Goal: Task Accomplishment & Management: Manage account settings

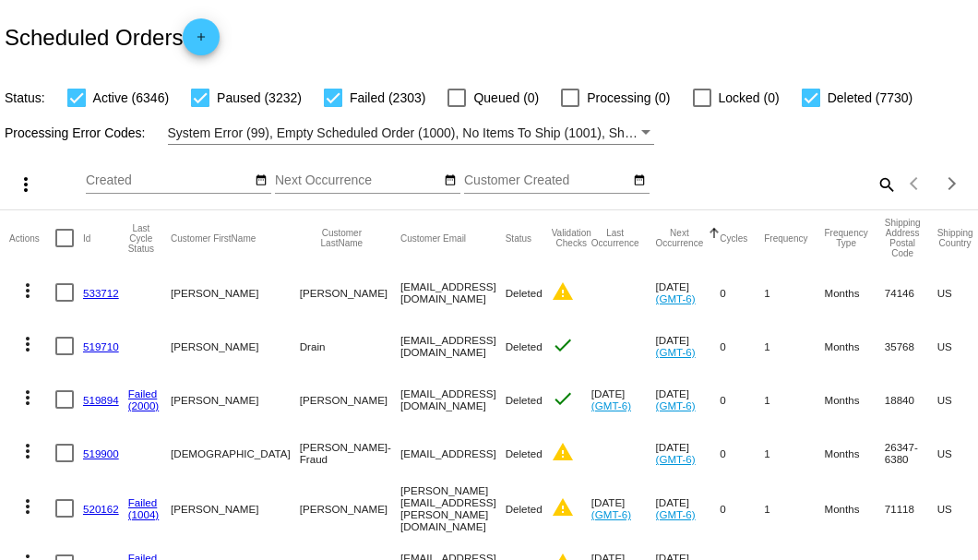
click at [881, 198] on mat-icon "search" at bounding box center [886, 184] width 22 height 29
click at [880, 188] on input "Search" at bounding box center [776, 181] width 244 height 15
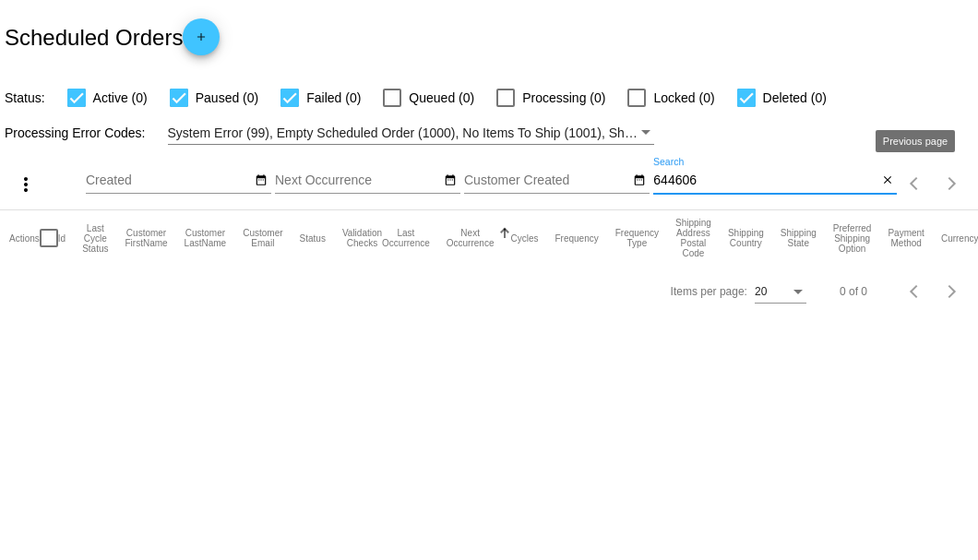
type input "644606"
click at [892, 181] on mat-icon "close" at bounding box center [888, 181] width 13 height 15
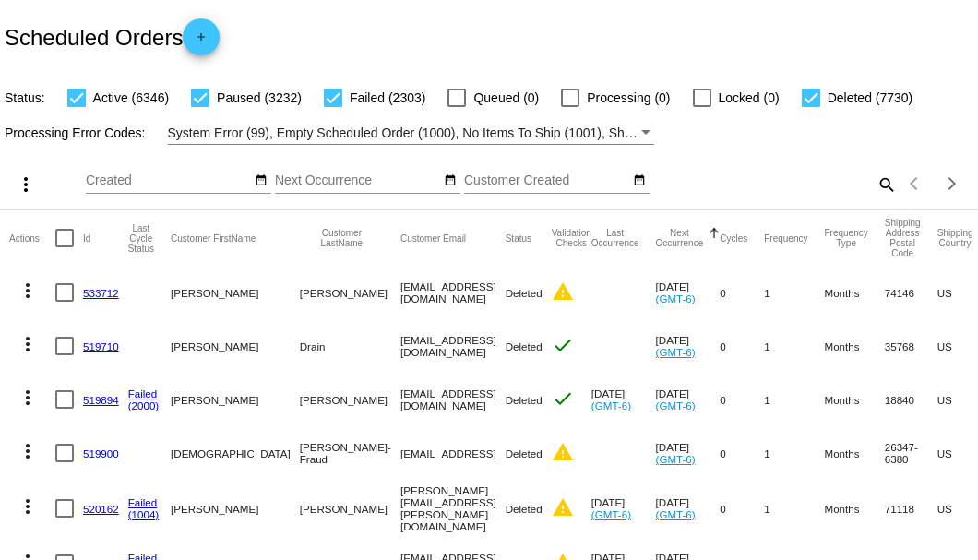
click at [876, 198] on mat-icon "search" at bounding box center [886, 184] width 22 height 29
click at [875, 188] on input "Search" at bounding box center [776, 181] width 244 height 15
paste input "[EMAIL_ADDRESS][DOMAIN_NAME]"
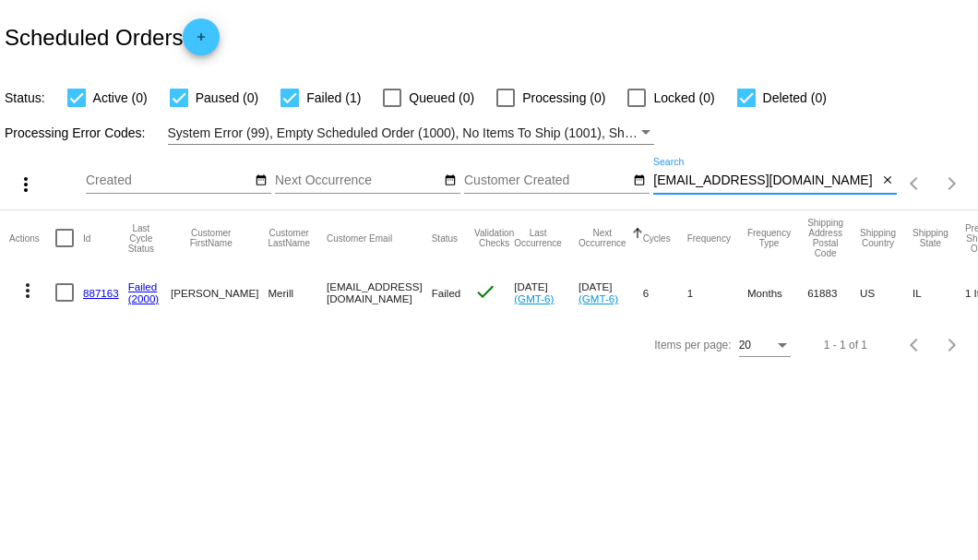
type input "[EMAIL_ADDRESS][DOMAIN_NAME]"
click at [115, 290] on link "887163" at bounding box center [101, 293] width 36 height 12
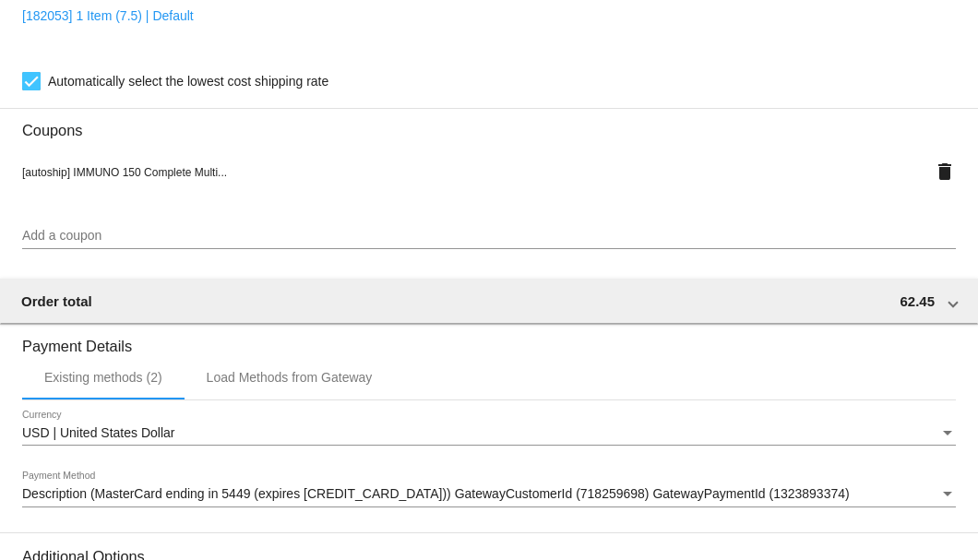
scroll to position [1833, 0]
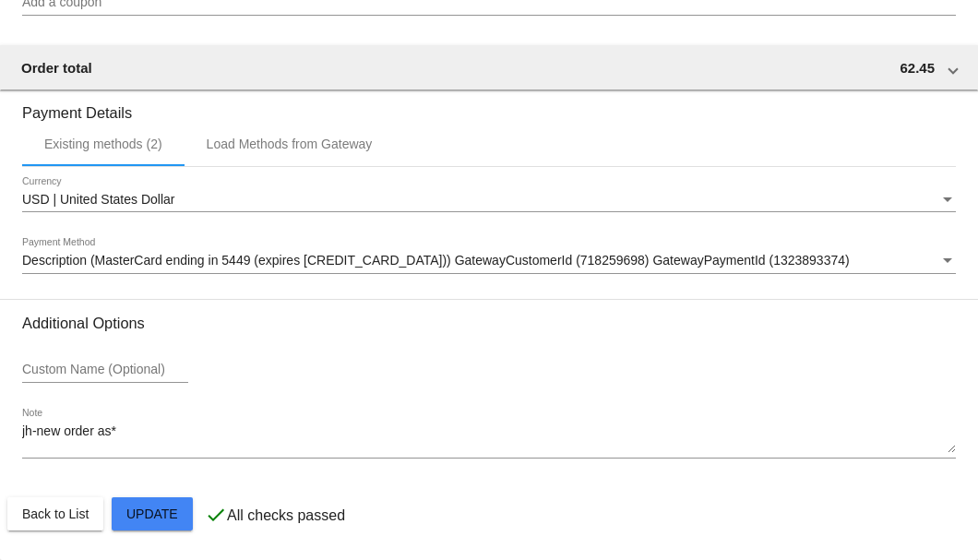
click at [168, 268] on span "Description (MasterCard ending in 5449 (expires 08/30)) GatewayCustomerId (7182…" at bounding box center [436, 260] width 828 height 15
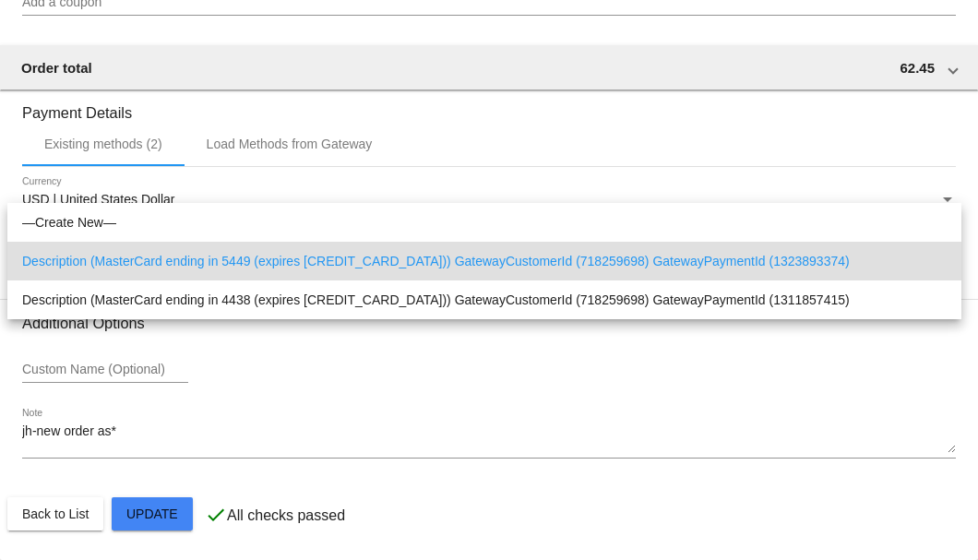
click at [54, 257] on span "Description (MasterCard ending in 5449 (expires 08/30)) GatewayCustomerId (7182…" at bounding box center [484, 261] width 925 height 39
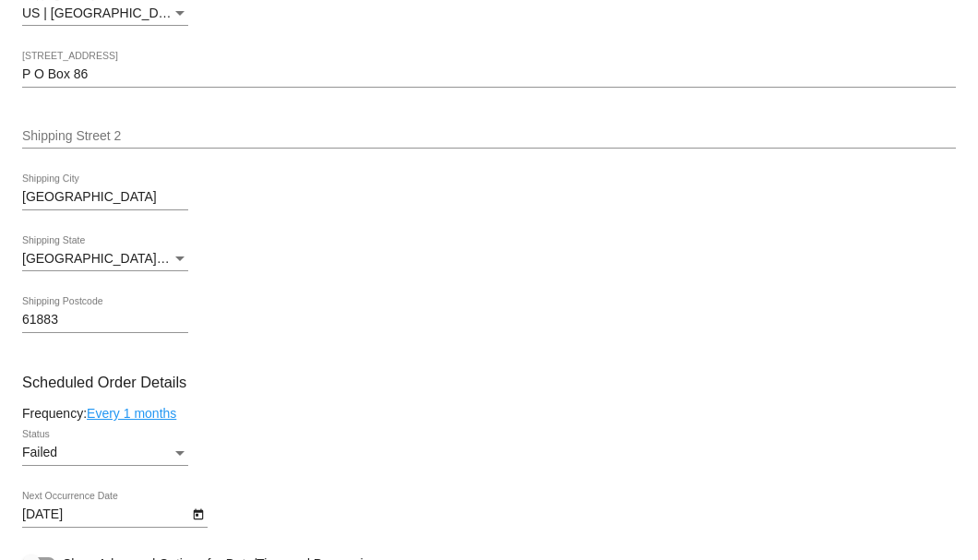
scroll to position [1034, 0]
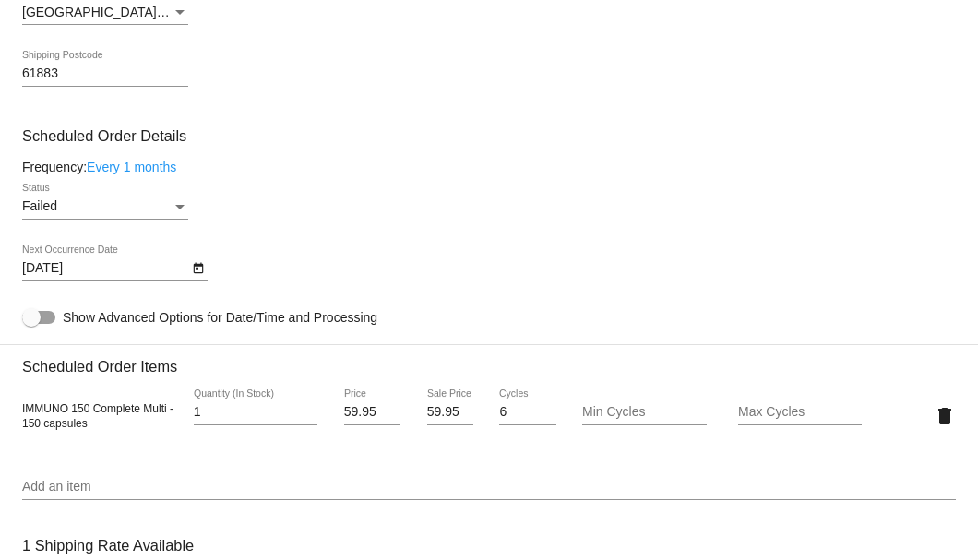
click at [170, 207] on div "Failed" at bounding box center [97, 206] width 150 height 15
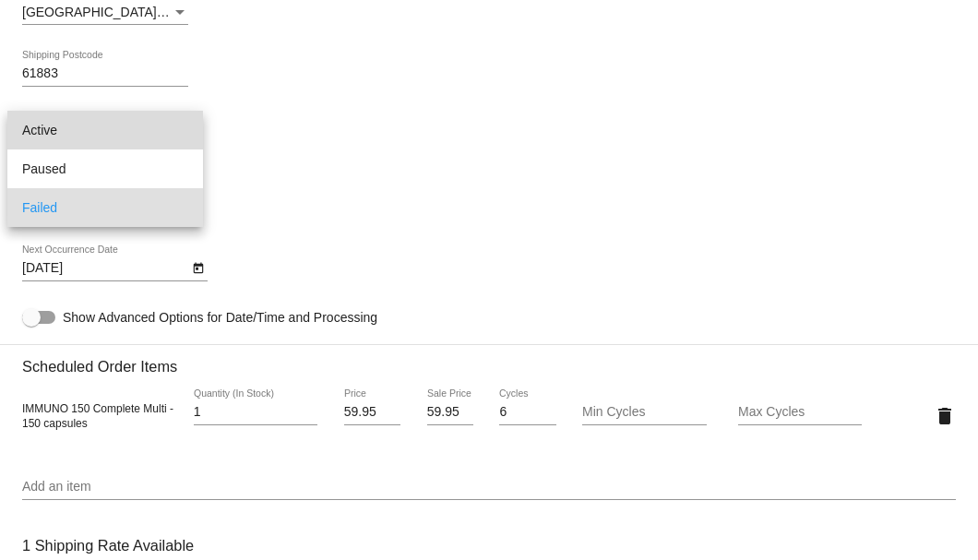
click at [169, 133] on span "Active" at bounding box center [105, 130] width 166 height 39
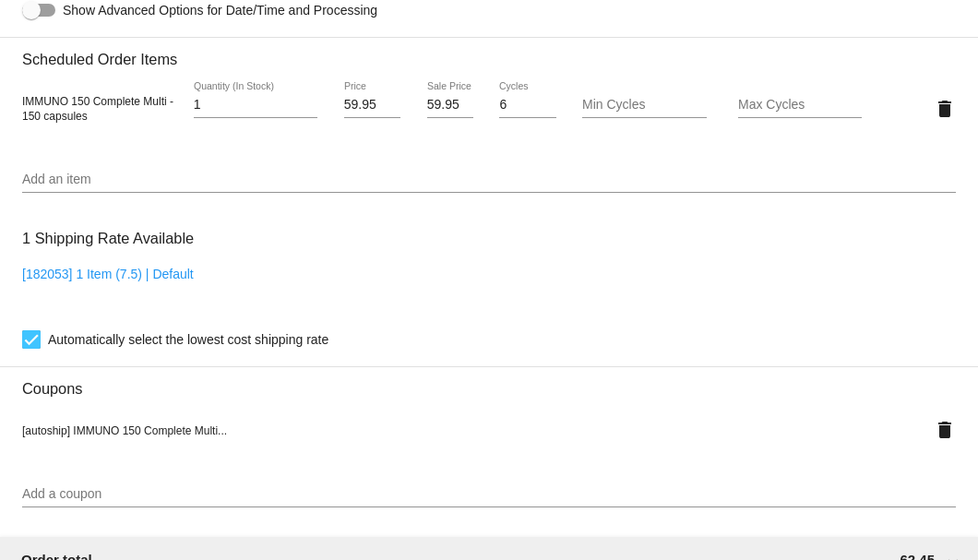
scroll to position [1095, 0]
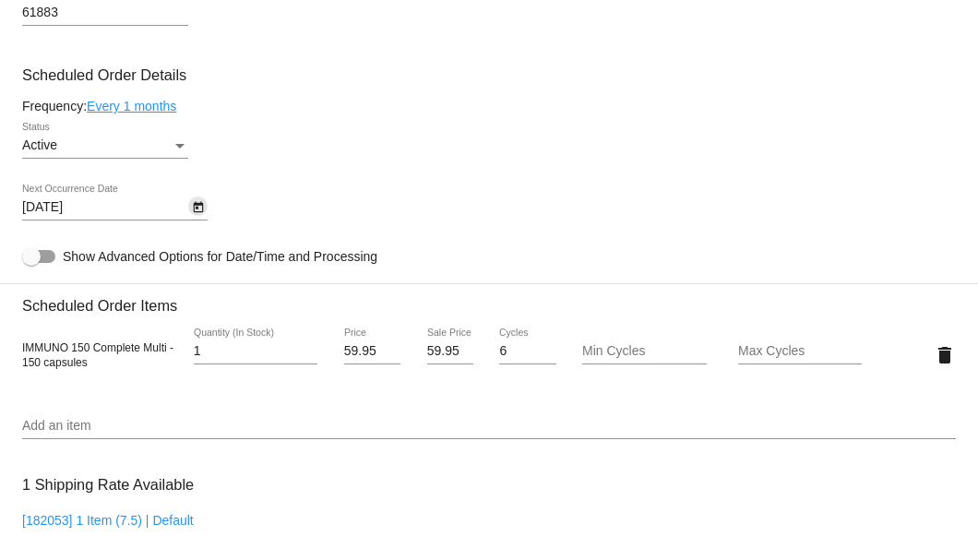
click at [198, 211] on icon "Open calendar" at bounding box center [198, 208] width 13 height 22
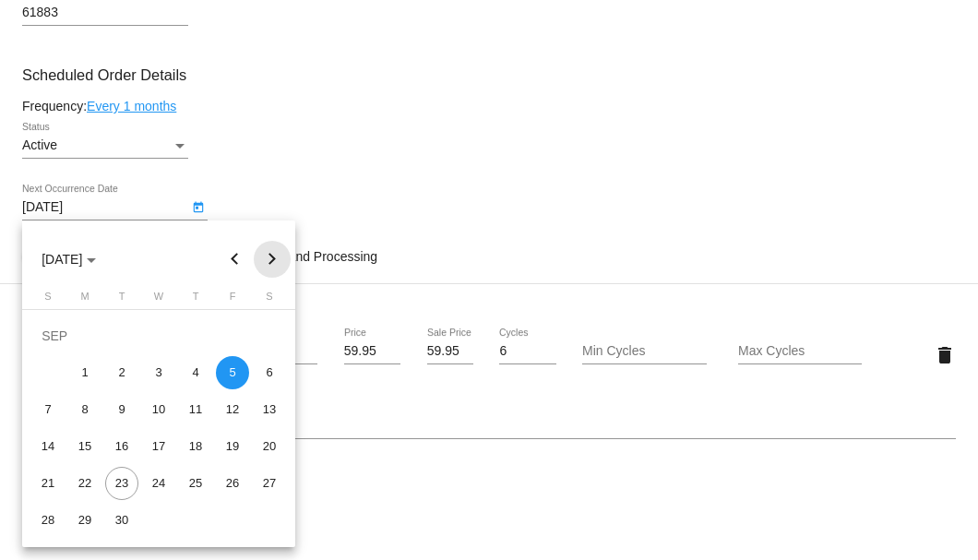
click at [278, 259] on button "Next month" at bounding box center [272, 259] width 37 height 37
click at [50, 373] on div "5" at bounding box center [47, 372] width 33 height 33
type input "10/5/2025"
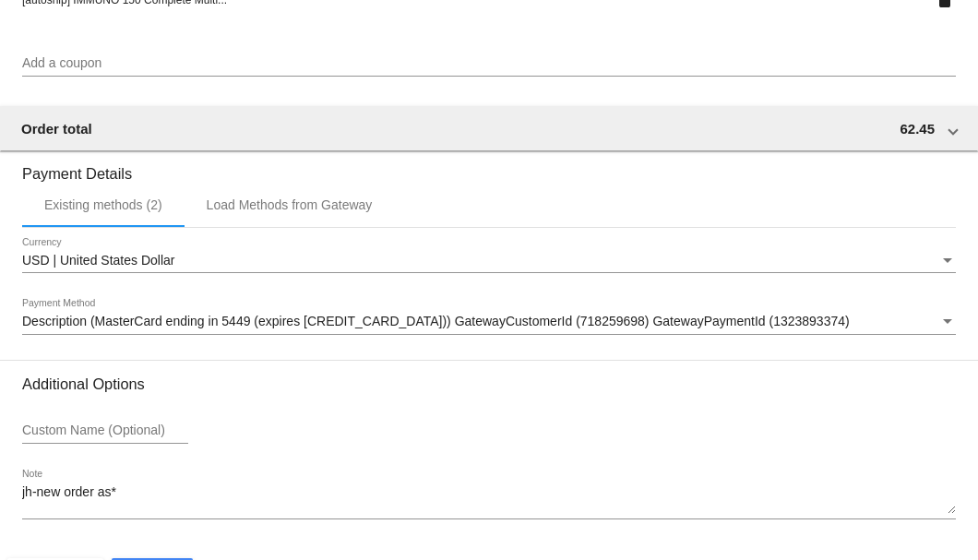
scroll to position [1833, 0]
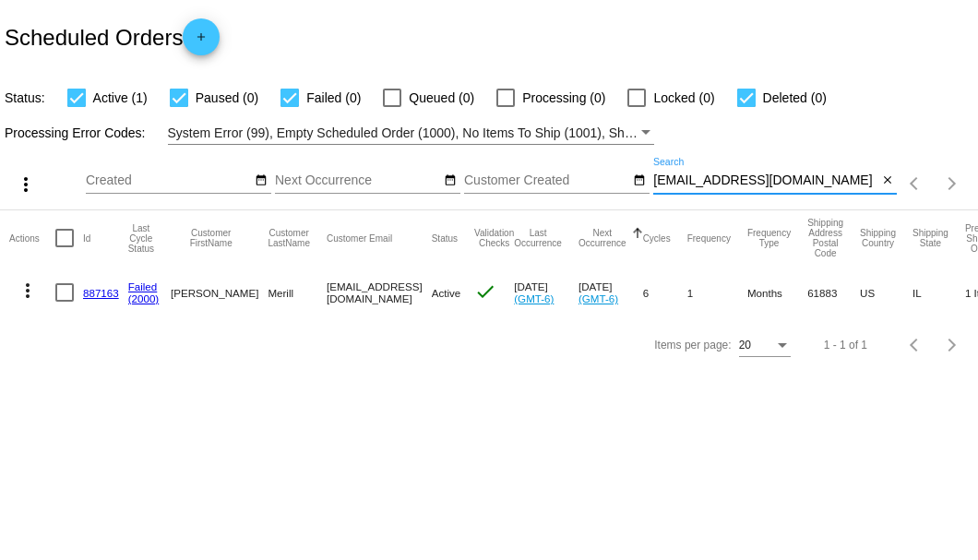
drag, startPoint x: 814, startPoint y: 182, endPoint x: 598, endPoint y: 179, distance: 216.0
click at [598, 179] on div "more_vert Sep Jan Feb Mar Apr 1" at bounding box center [489, 178] width 978 height 66
paste input "frankpgonzales"
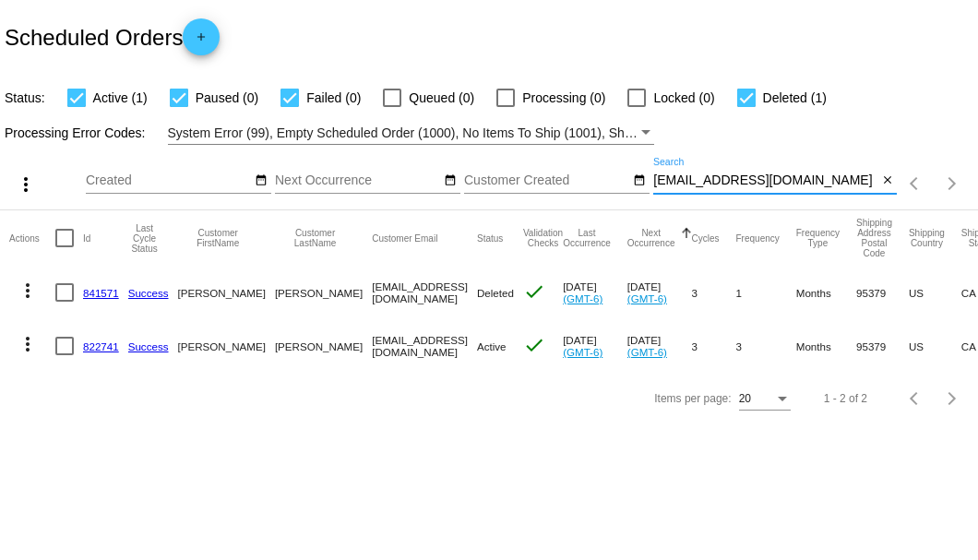
type input "frankpgonzales@gmail.com"
click at [113, 346] on link "822741" at bounding box center [101, 347] width 36 height 12
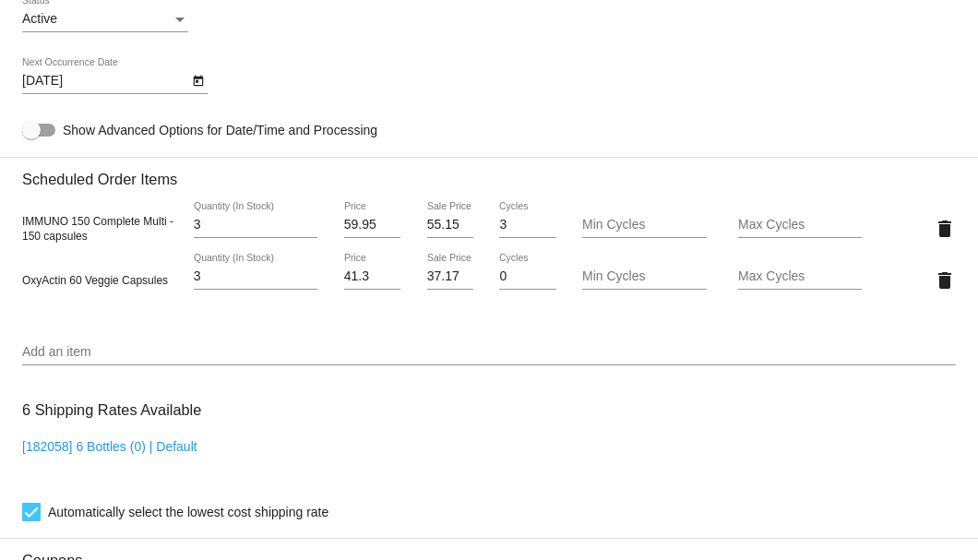
scroll to position [984, 0]
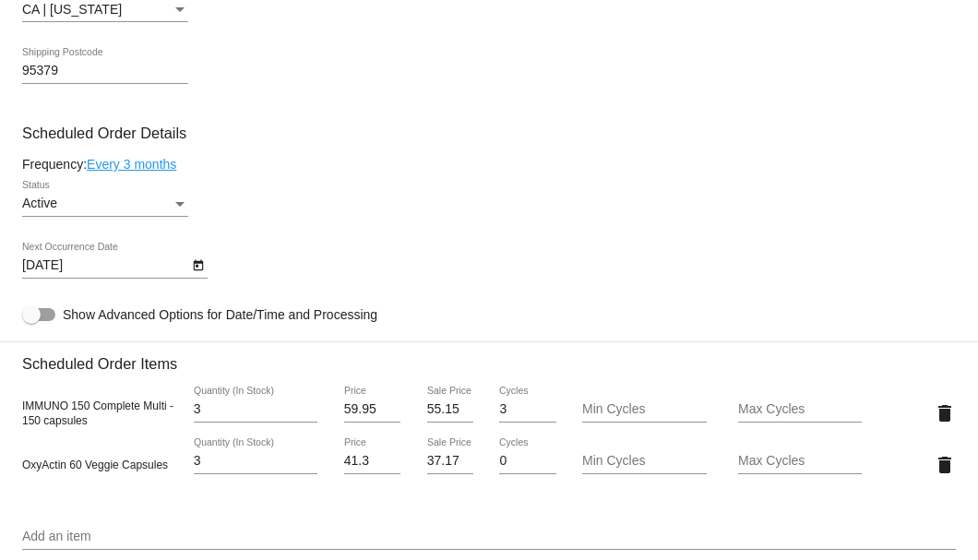
click at [197, 260] on icon "Open calendar" at bounding box center [198, 266] width 13 height 22
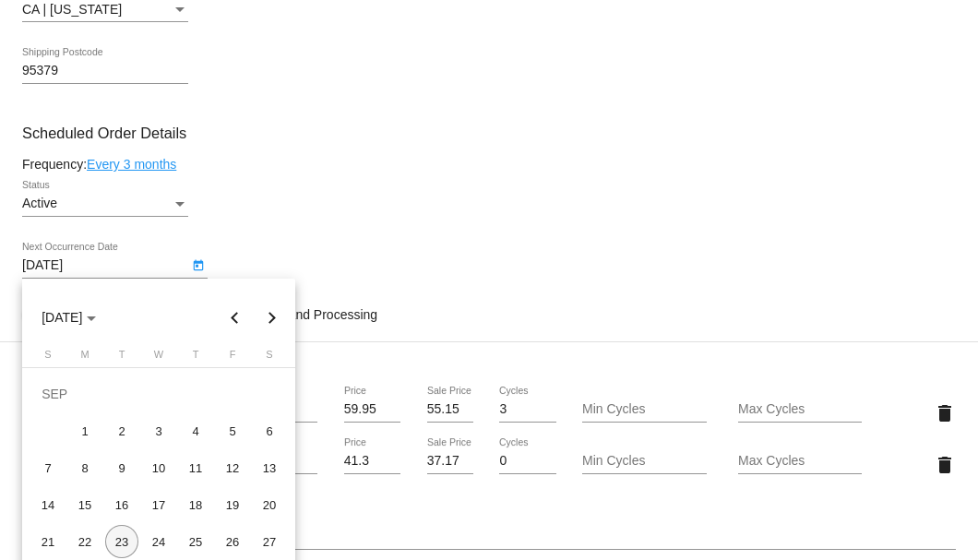
click at [122, 543] on div "23" at bounding box center [121, 541] width 33 height 33
type input "9/23/2025"
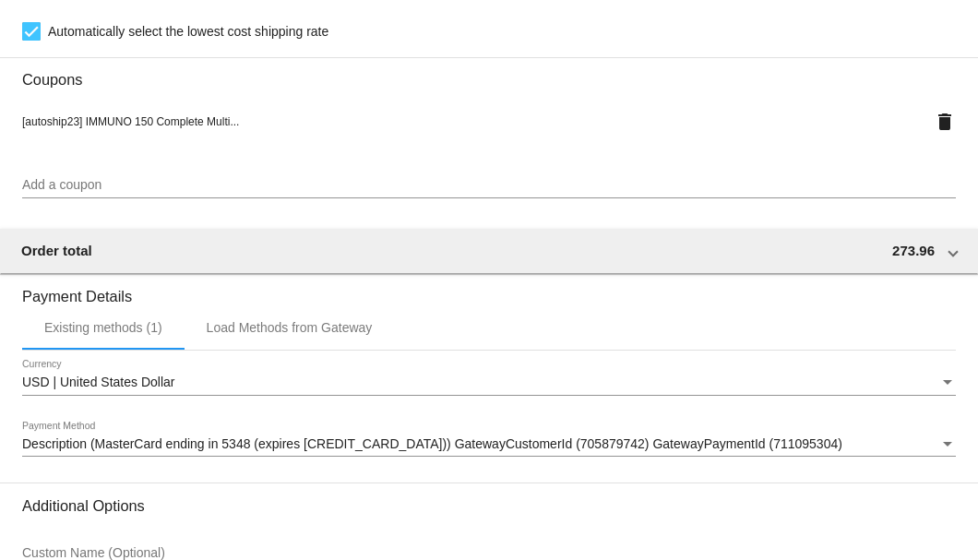
scroll to position [1834, 0]
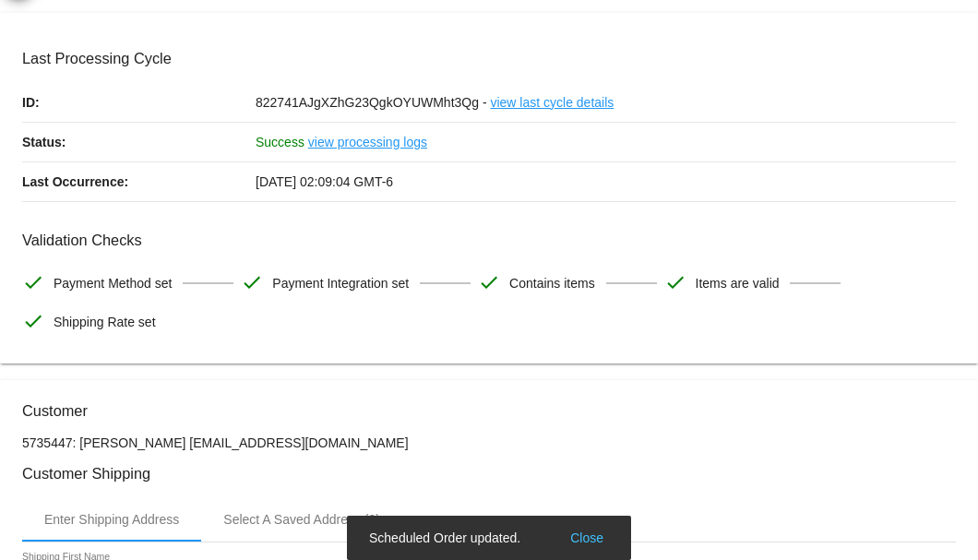
scroll to position [0, 0]
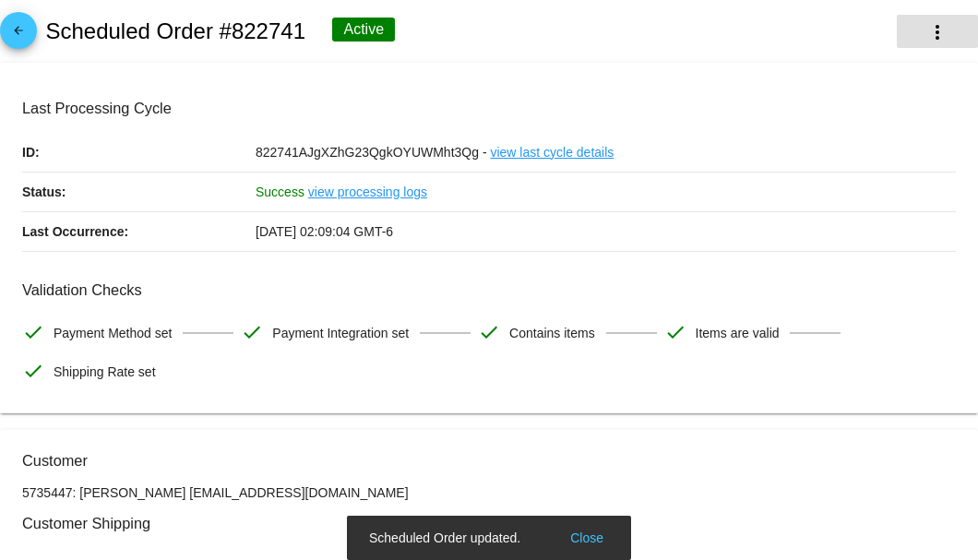
click at [941, 42] on button "more_vert" at bounding box center [937, 31] width 81 height 33
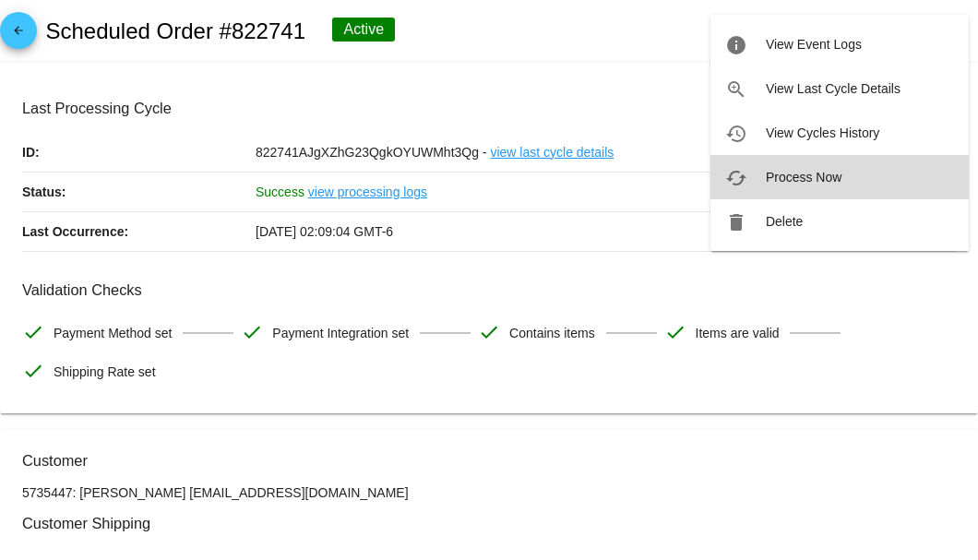
click at [796, 172] on span "Process Now" at bounding box center [804, 177] width 76 height 15
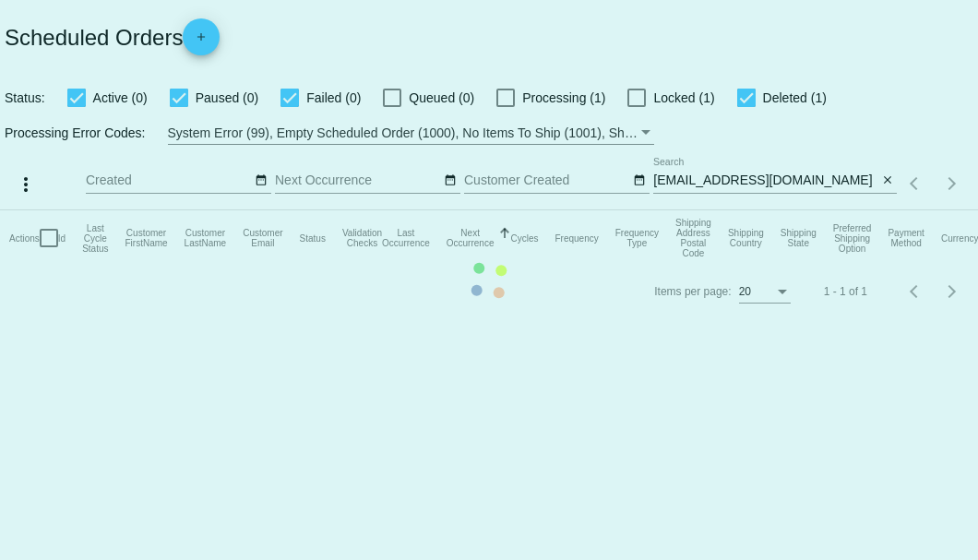
click at [816, 183] on app-dashboard-scheduled-orders "Scheduled Orders add Status: Active (0) Paused (0) Failed (0) Queued (0) Proces…" at bounding box center [489, 159] width 978 height 318
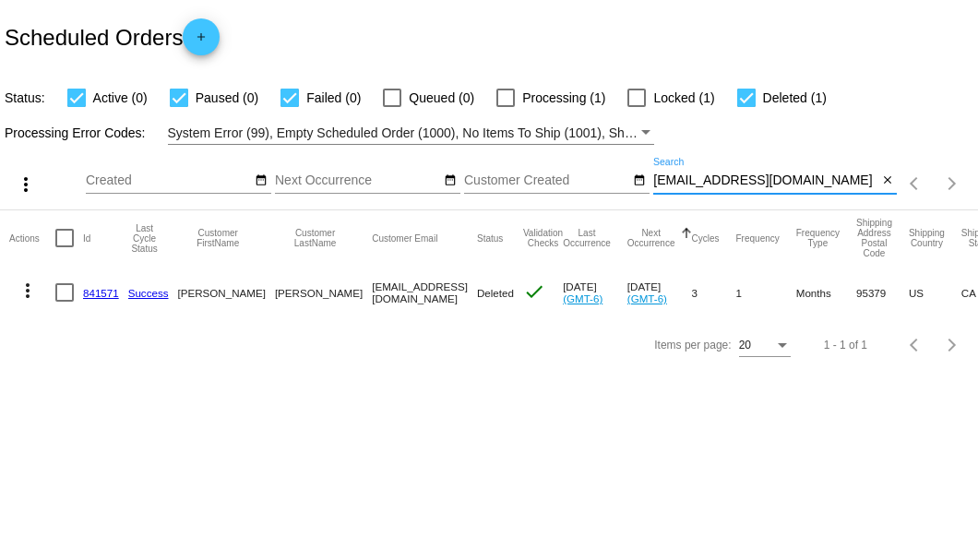
click at [816, 183] on input "frankpgonzales@gmail.com" at bounding box center [766, 181] width 224 height 15
type input "frankpgonzales@gmail.com"
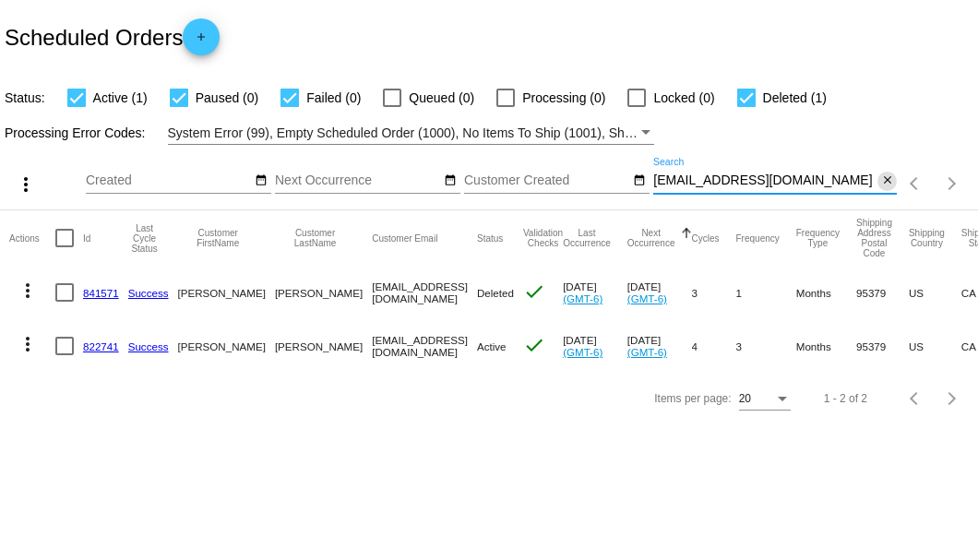
click at [884, 186] on mat-icon "close" at bounding box center [888, 181] width 13 height 15
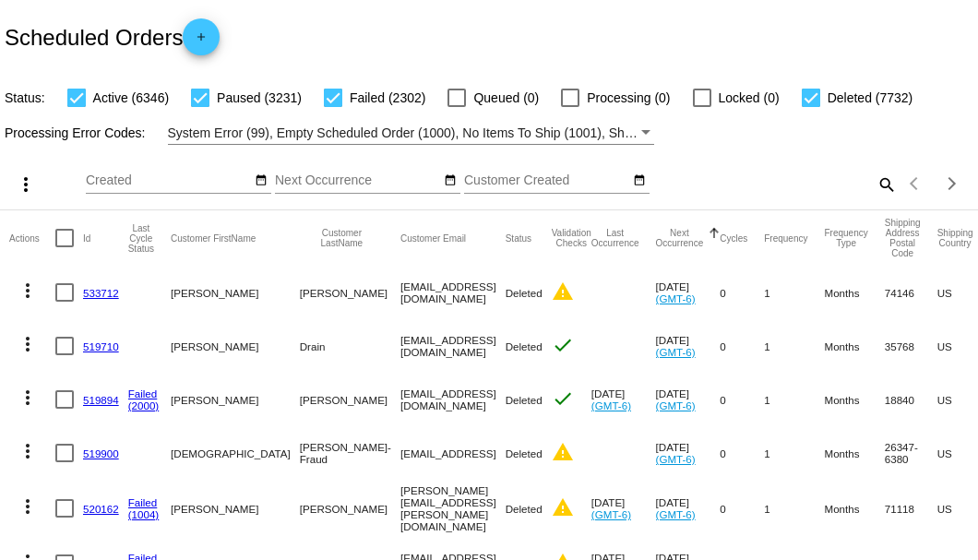
click at [882, 198] on mat-icon "search" at bounding box center [886, 184] width 22 height 29
click at [882, 188] on input "Search" at bounding box center [776, 181] width 244 height 15
paste input "631742"
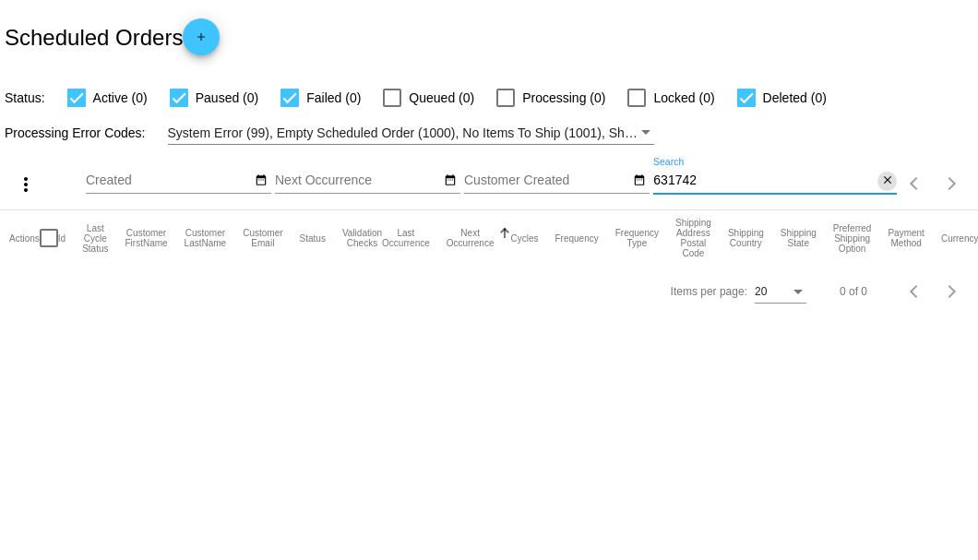
type input "631742"
click at [882, 182] on mat-icon "close" at bounding box center [888, 181] width 13 height 15
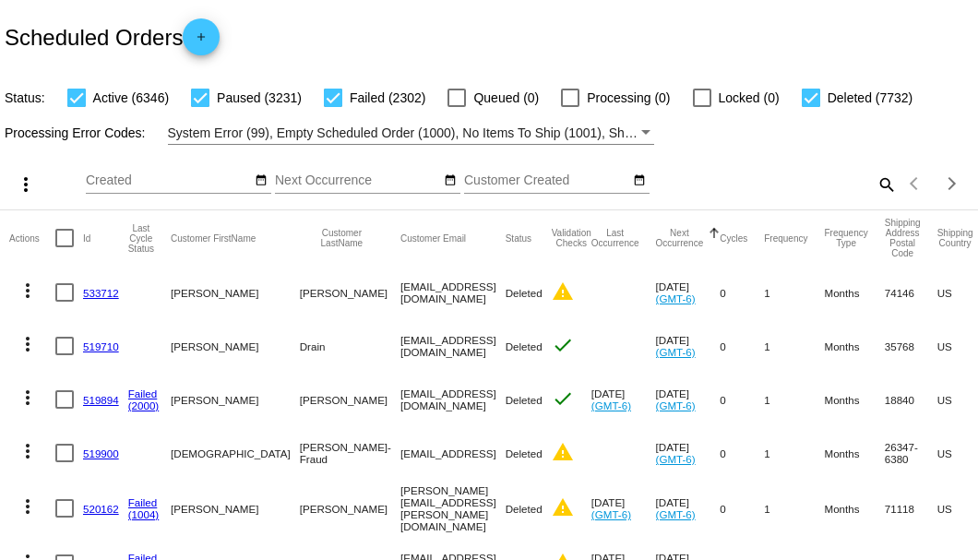
click at [881, 198] on mat-icon "search" at bounding box center [886, 184] width 22 height 29
click at [881, 188] on input "Search" at bounding box center [776, 181] width 244 height 15
paste input "[PERSON_NAME][EMAIL_ADDRESS][DOMAIN_NAME]"
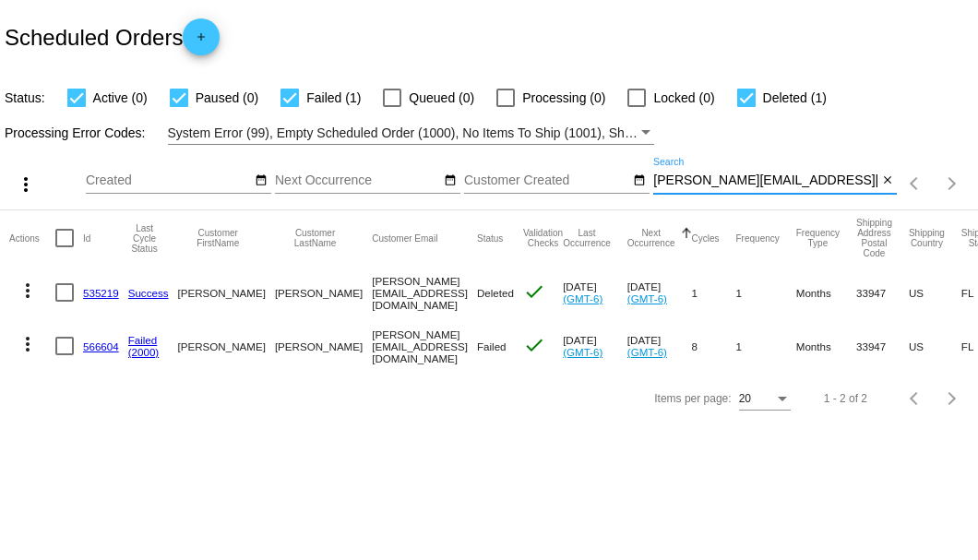
drag, startPoint x: 763, startPoint y: 177, endPoint x: 652, endPoint y: 179, distance: 111.7
click at [652, 179] on div "more_vert Sep Jan Feb Mar Apr 1" at bounding box center [489, 178] width 978 height 66
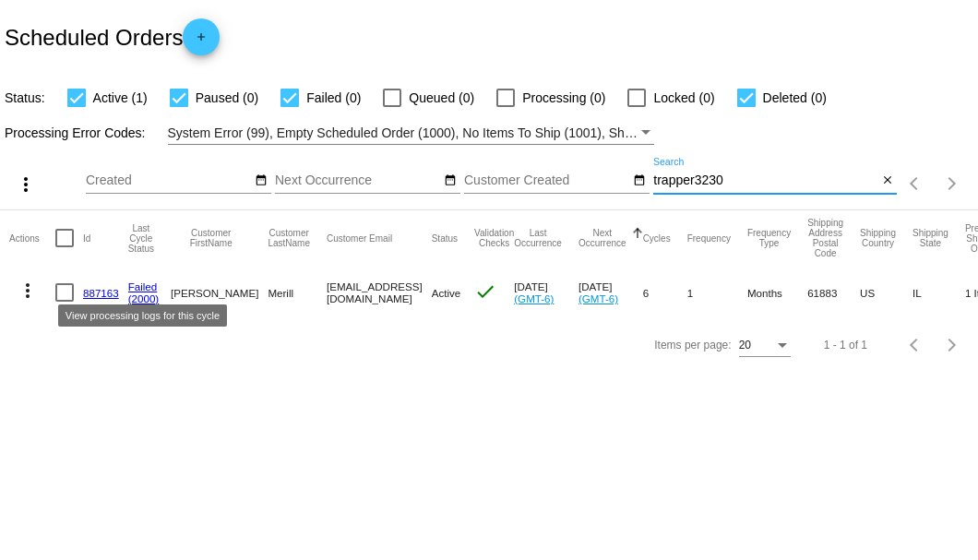
type input "trapper3230"
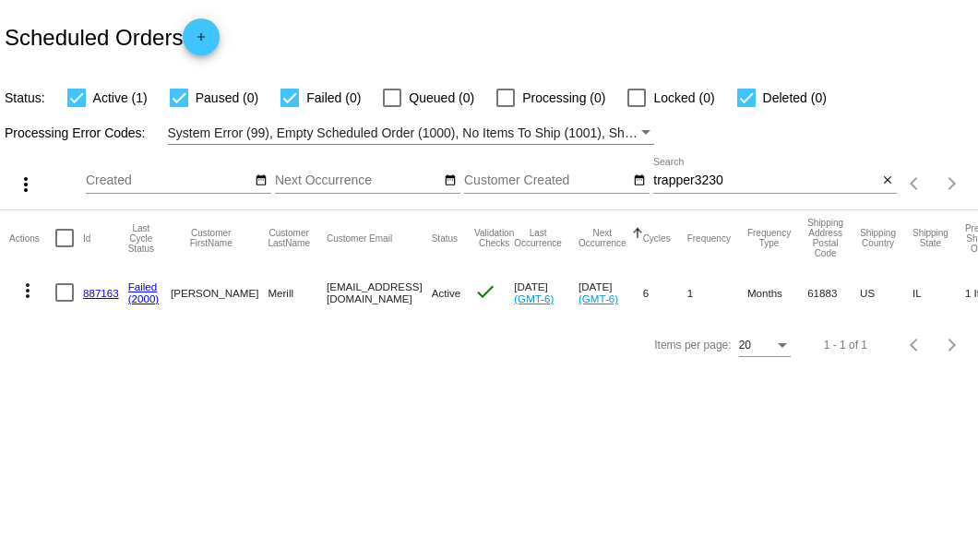
click at [113, 289] on link "887163" at bounding box center [101, 293] width 36 height 12
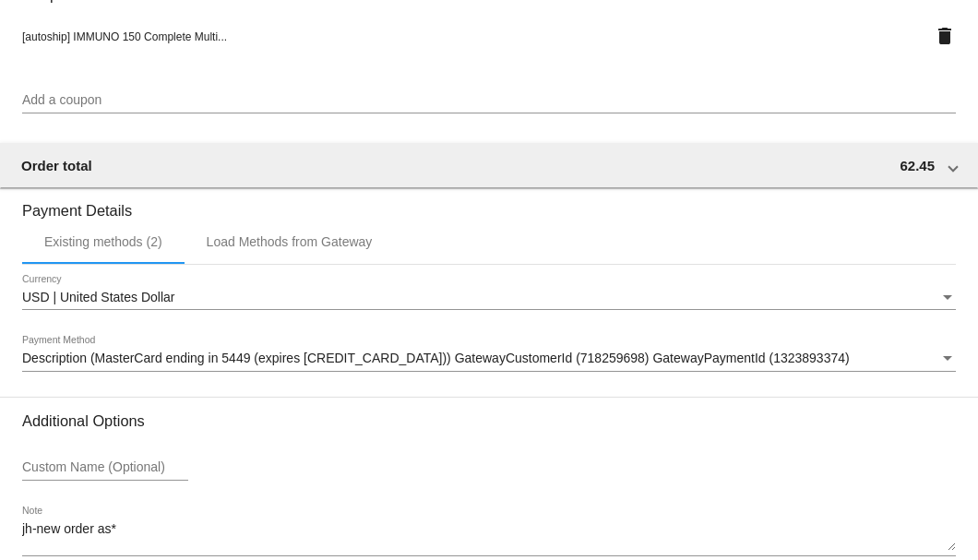
scroll to position [1820, 0]
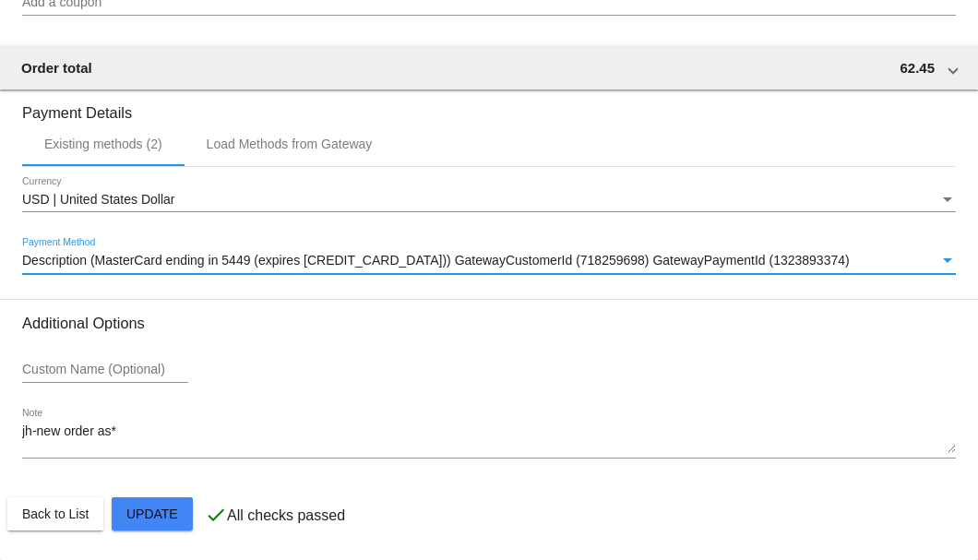
click at [194, 266] on span "Description (MasterCard ending in 5449 (expires 08/30)) GatewayCustomerId (7182…" at bounding box center [436, 260] width 828 height 15
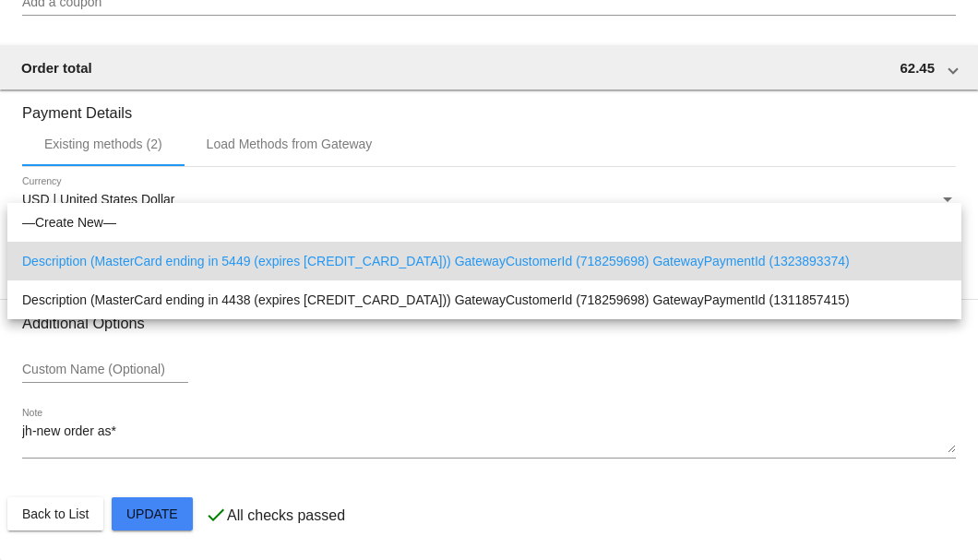
click at [26, 360] on div at bounding box center [489, 280] width 978 height 560
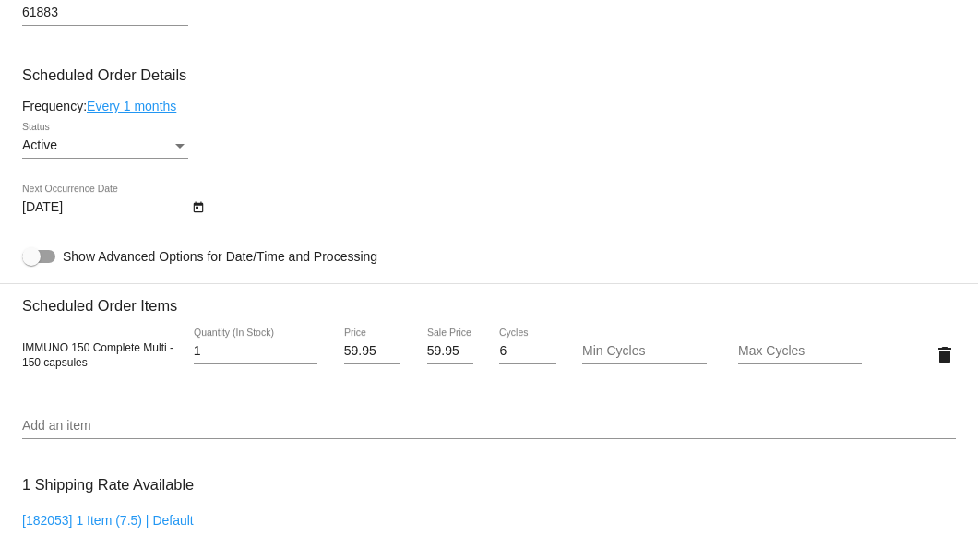
scroll to position [959, 0]
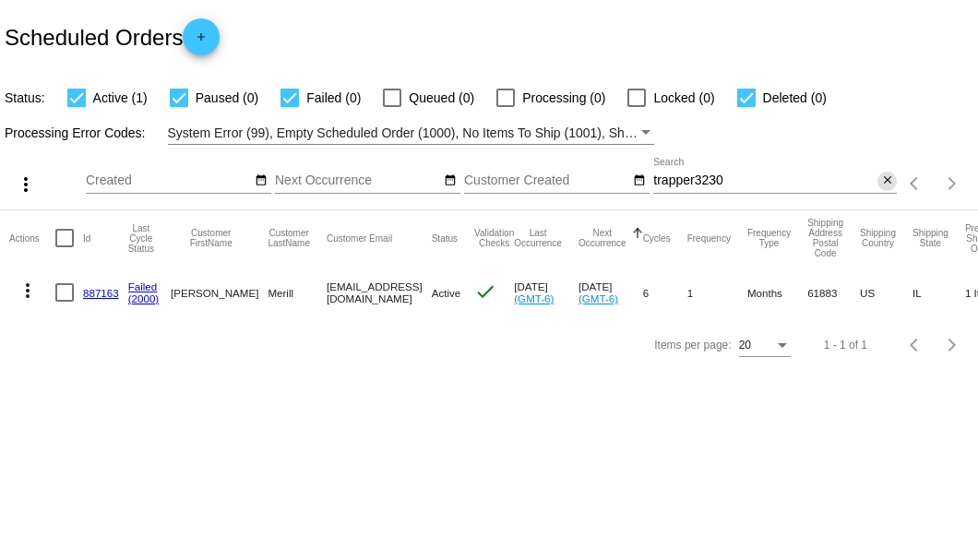
click at [886, 177] on mat-icon "close" at bounding box center [888, 181] width 13 height 15
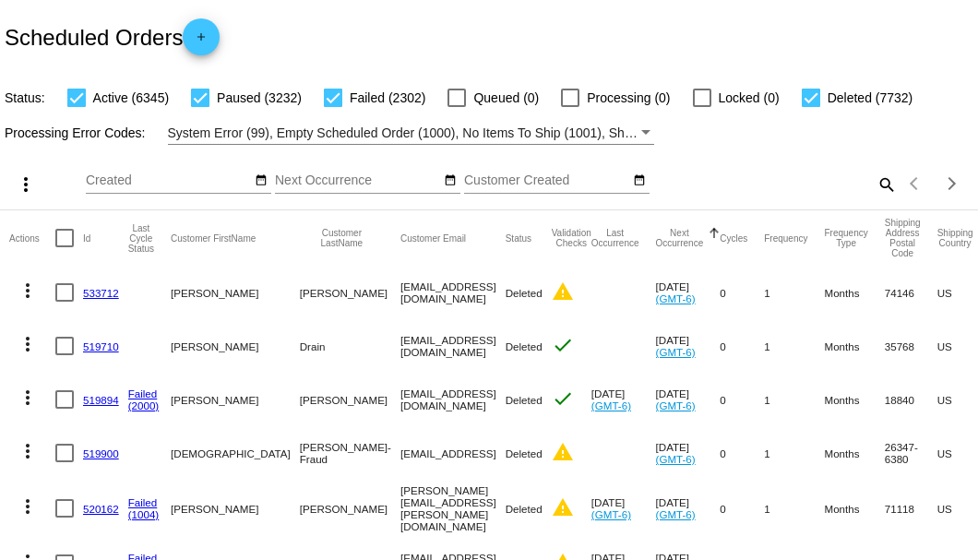
click at [876, 198] on mat-icon "search" at bounding box center [886, 184] width 22 height 29
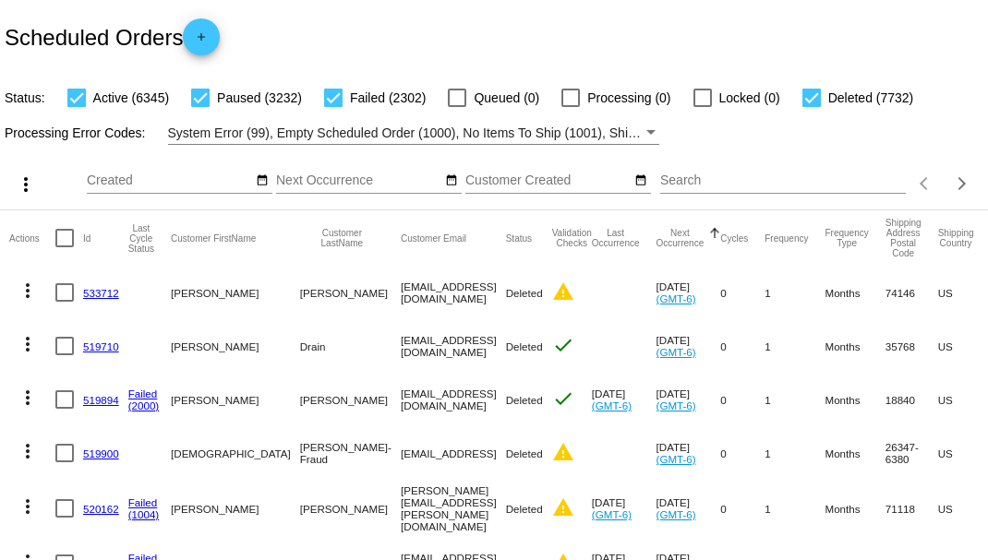
click at [876, 207] on div "Search" at bounding box center [783, 184] width 246 height 53
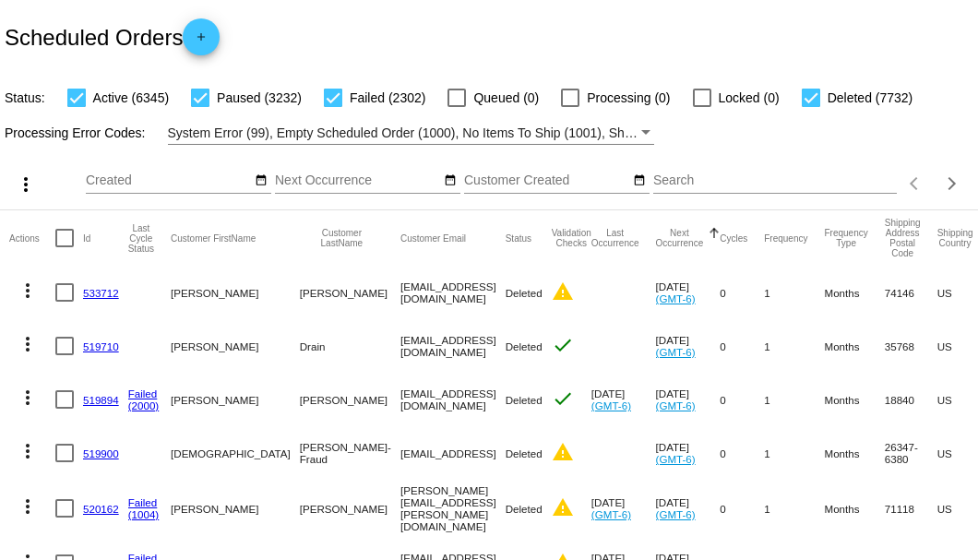
click at [546, 57] on div "Scheduled Orders add" at bounding box center [489, 37] width 978 height 74
click at [698, 188] on input "Search" at bounding box center [776, 181] width 244 height 15
paste input "615795"
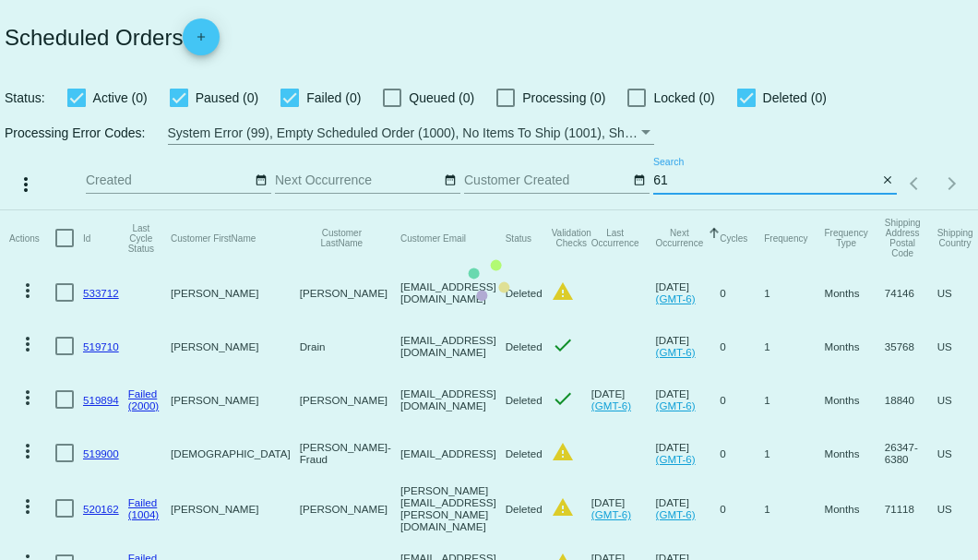
type input "6"
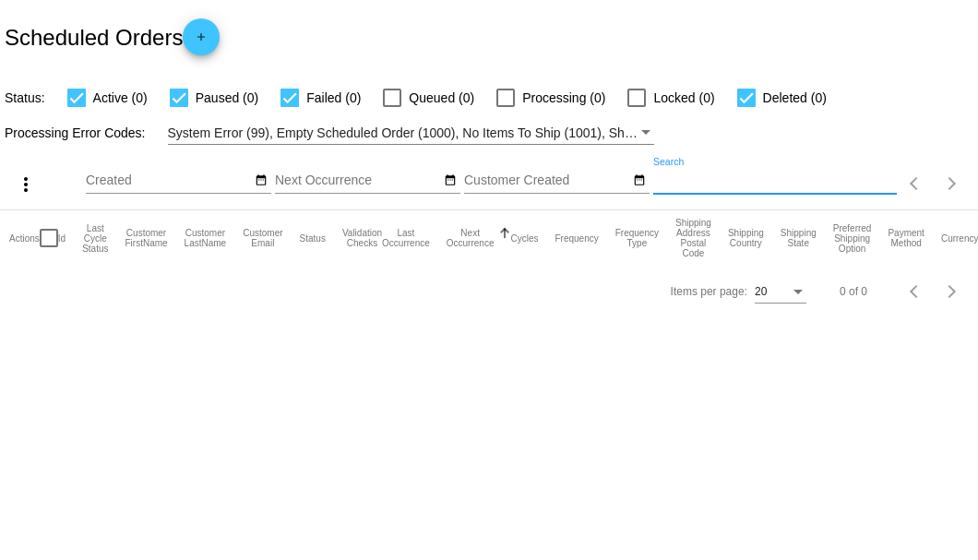
click at [714, 181] on input "Search" at bounding box center [776, 181] width 244 height 15
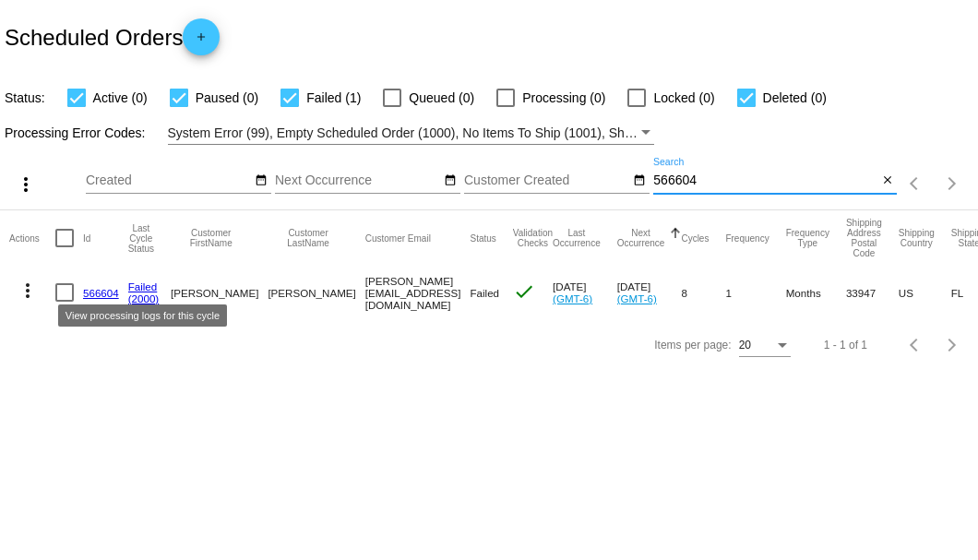
type input "566604"
click at [98, 294] on link "566604" at bounding box center [101, 293] width 36 height 12
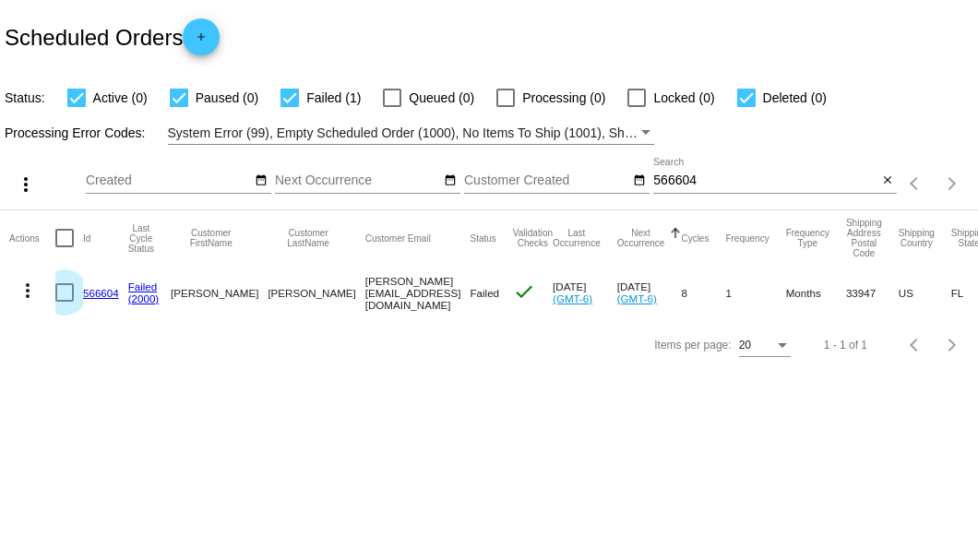
click at [72, 297] on div at bounding box center [64, 292] width 18 height 18
click at [65, 302] on input "checkbox" at bounding box center [64, 302] width 1 height 1
checkbox input "true"
click at [26, 293] on mat-icon "more_vert" at bounding box center [28, 291] width 22 height 22
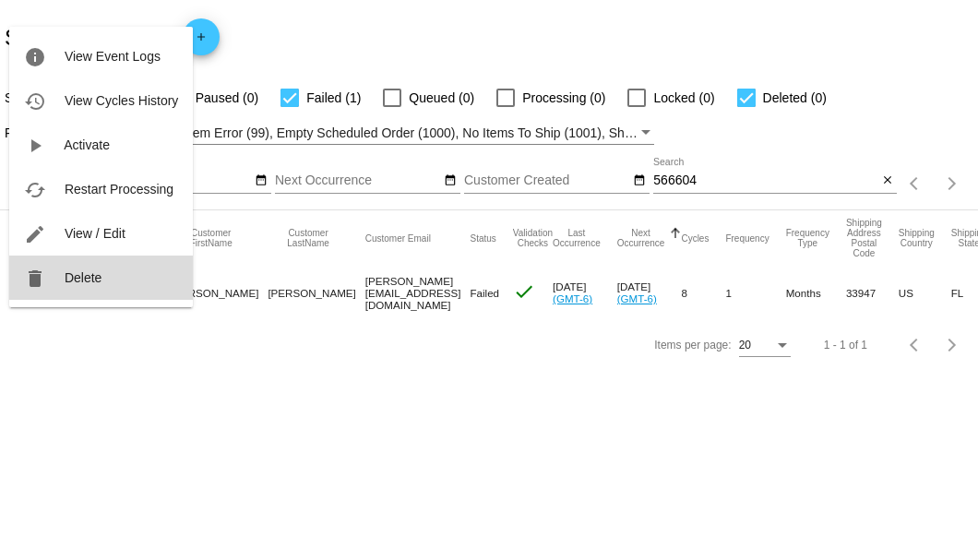
click at [72, 277] on span "Delete" at bounding box center [83, 277] width 37 height 15
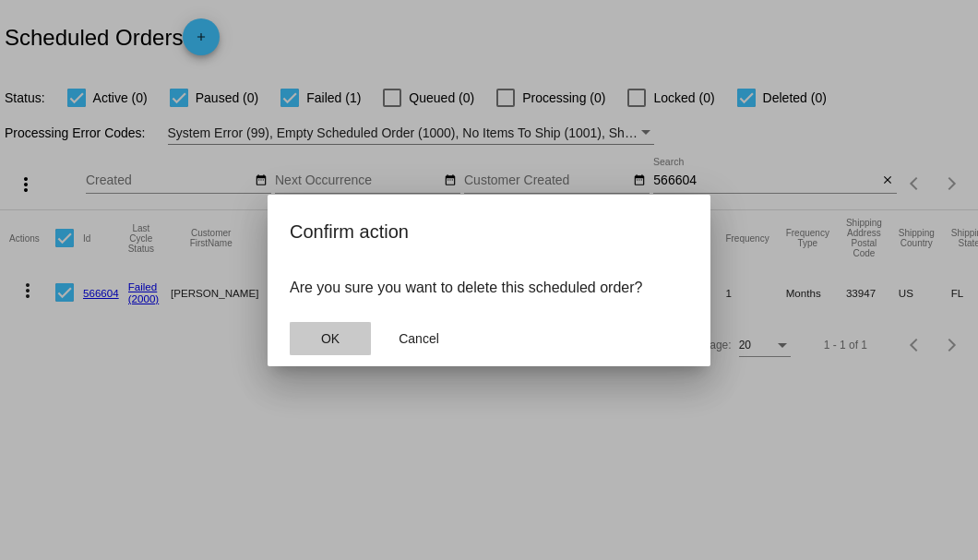
click at [331, 329] on button "OK" at bounding box center [330, 338] width 81 height 33
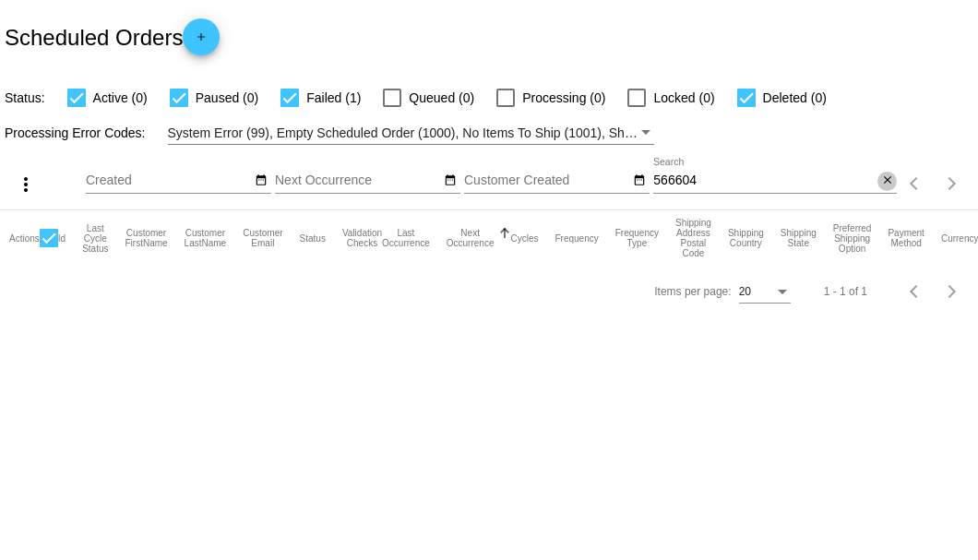
click at [888, 182] on mat-icon "close" at bounding box center [888, 181] width 13 height 15
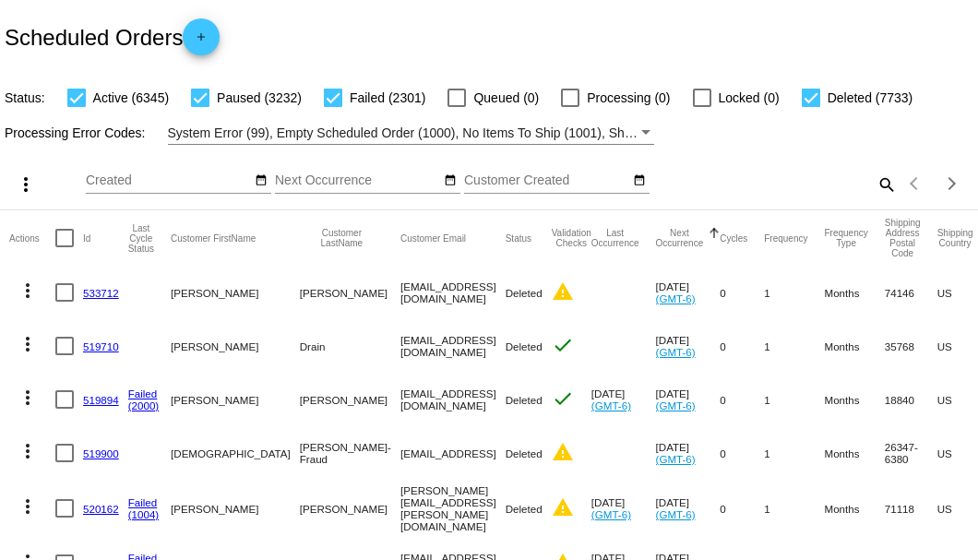
click at [879, 198] on mat-icon "search" at bounding box center [886, 184] width 22 height 29
click at [879, 188] on input "Search" at bounding box center [776, 181] width 244 height 15
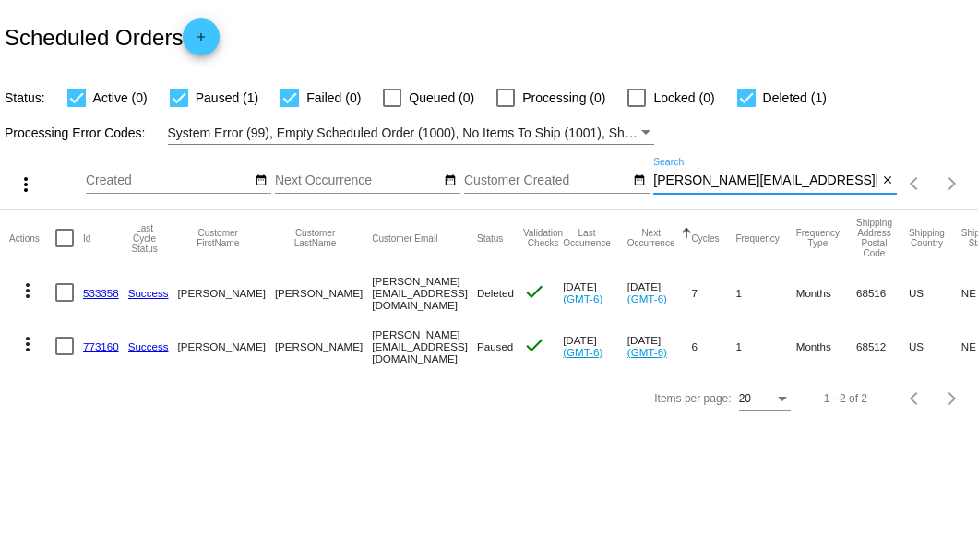
type input "[PERSON_NAME][EMAIL_ADDRESS][DOMAIN_NAME]"
click at [68, 347] on div at bounding box center [64, 346] width 18 height 18
click at [65, 355] on input "checkbox" at bounding box center [64, 355] width 1 height 1
checkbox input "true"
click at [18, 342] on mat-icon "more_vert" at bounding box center [28, 344] width 22 height 22
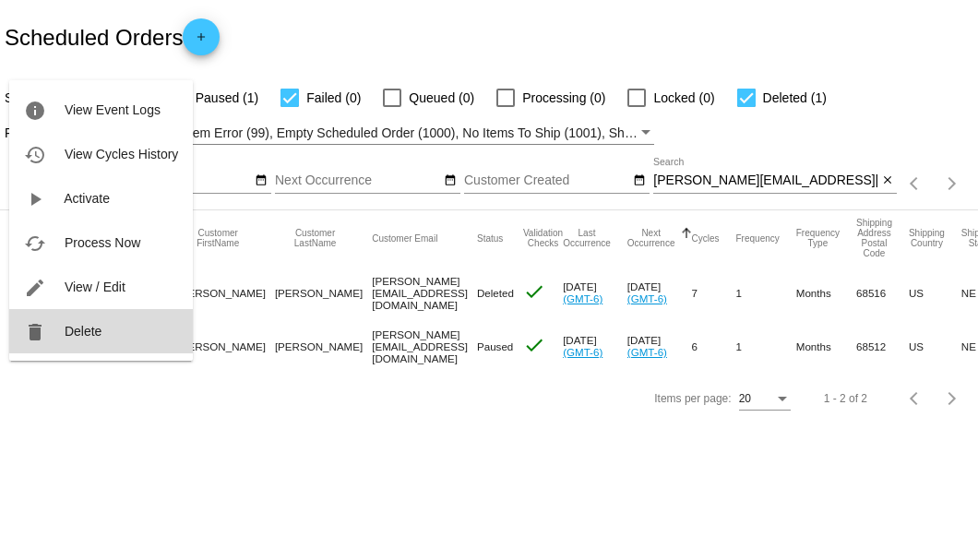
click at [81, 329] on span "Delete" at bounding box center [83, 331] width 37 height 15
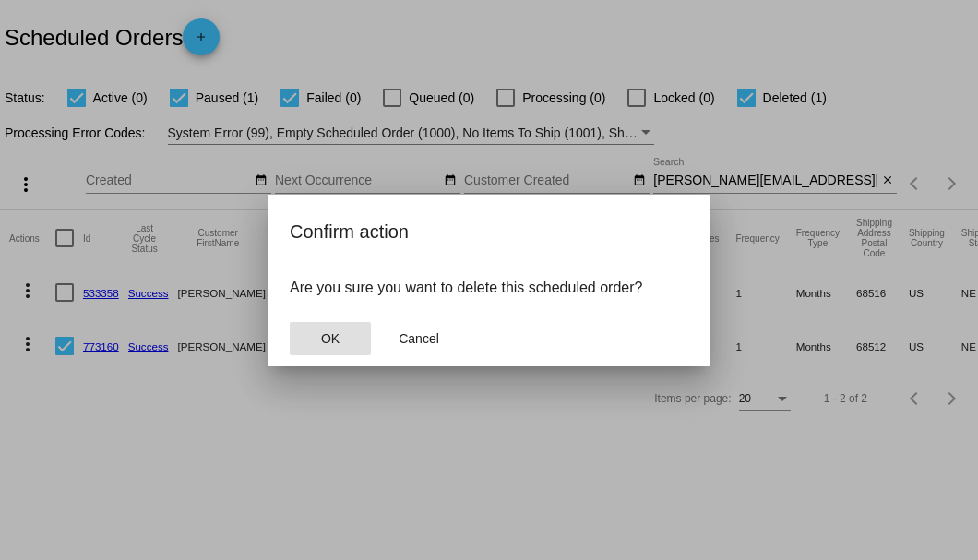
click at [332, 343] on span "OK" at bounding box center [330, 338] width 18 height 15
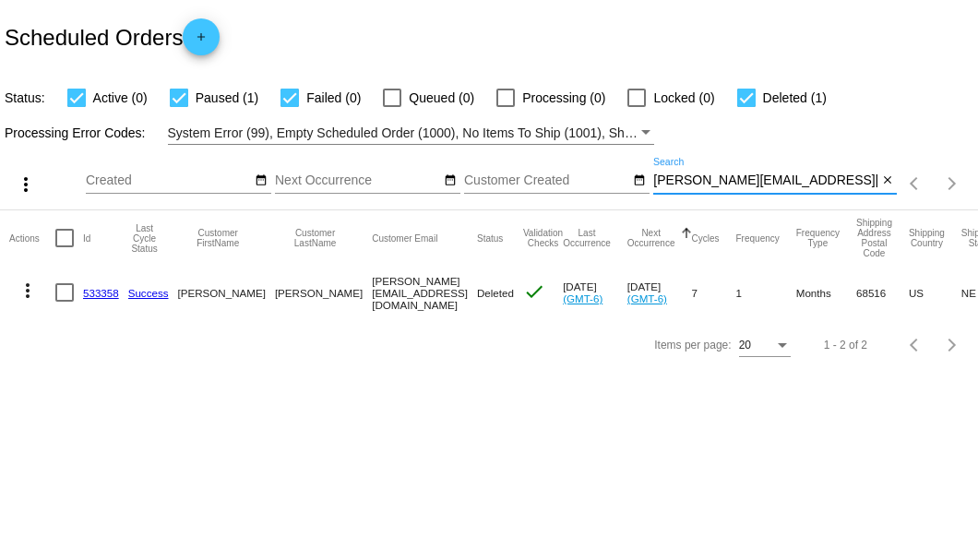
drag, startPoint x: 820, startPoint y: 183, endPoint x: 655, endPoint y: 174, distance: 164.6
click at [655, 174] on input "adrienne@absoluteclean.biz" at bounding box center [766, 181] width 224 height 15
paste input "720595"
type input "720595"
click at [61, 294] on div at bounding box center [64, 292] width 18 height 18
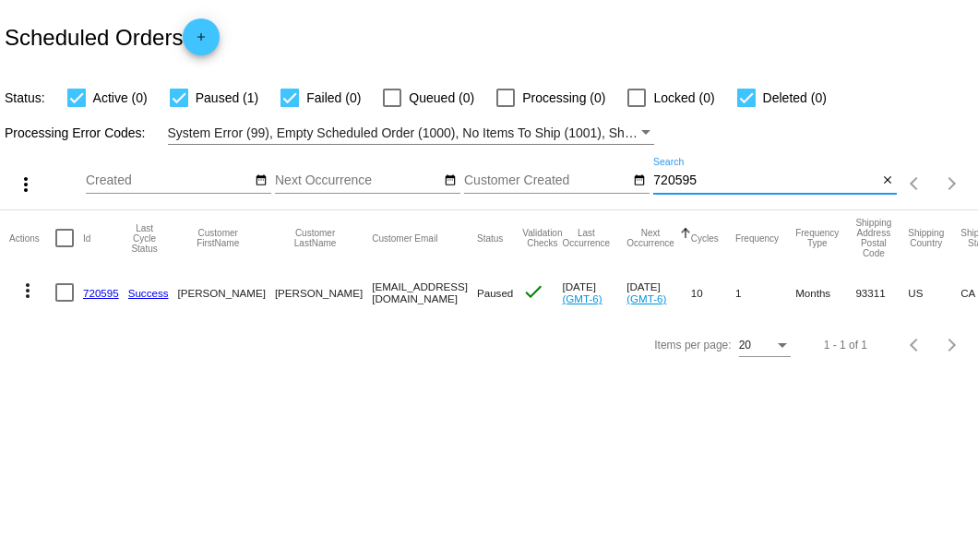
click at [64, 302] on input "checkbox" at bounding box center [64, 302] width 1 height 1
checkbox input "true"
click at [37, 295] on mat-icon "more_vert" at bounding box center [28, 291] width 22 height 22
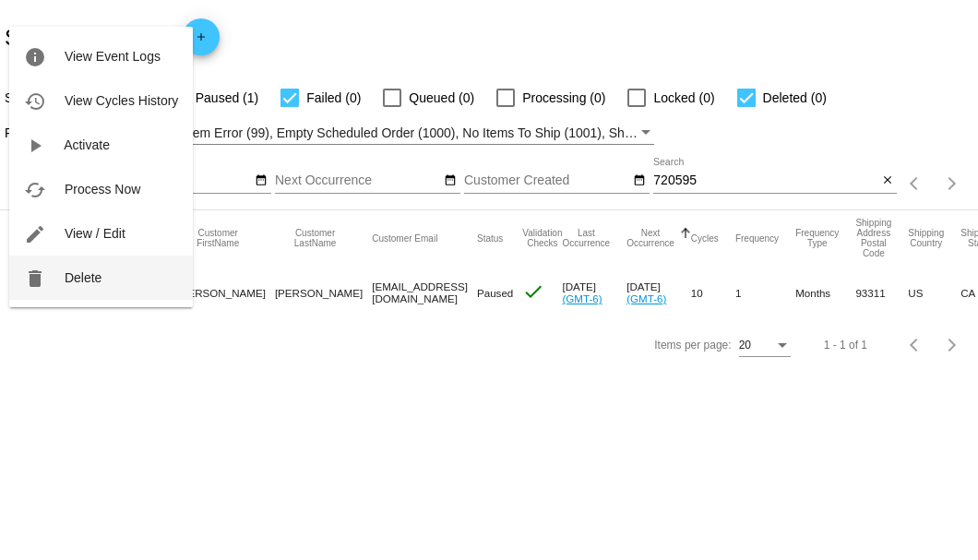
click at [85, 277] on span "Delete" at bounding box center [83, 277] width 37 height 15
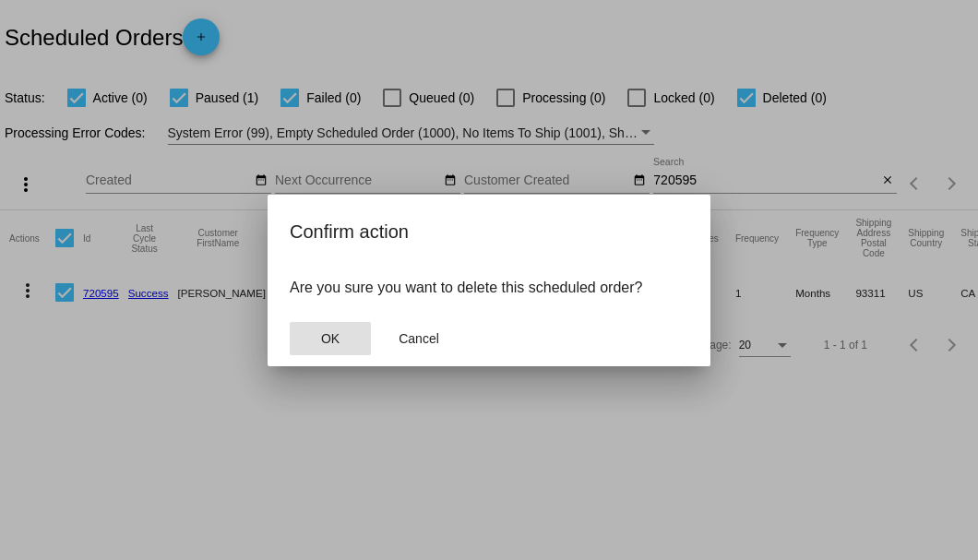
click at [330, 340] on span "OK" at bounding box center [330, 338] width 18 height 15
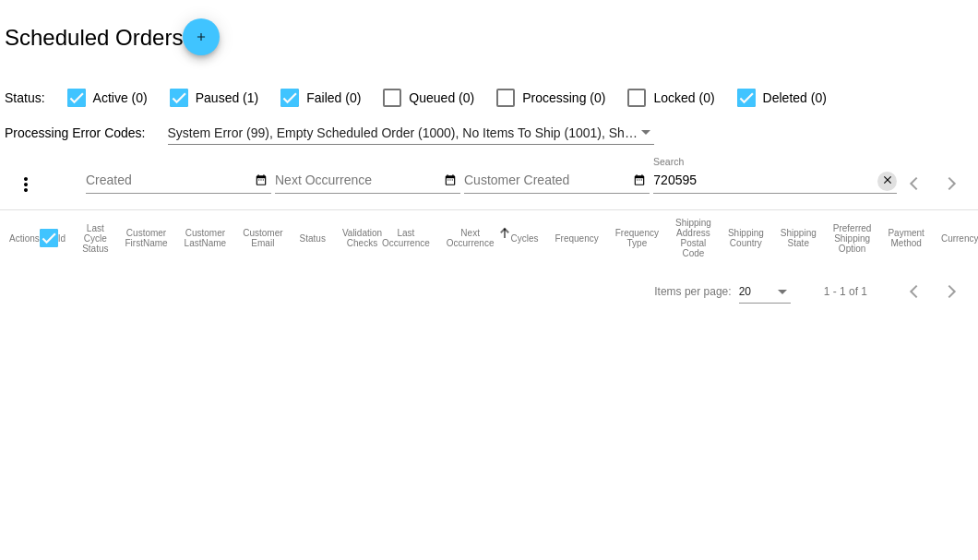
click at [886, 179] on mat-icon "close" at bounding box center [888, 181] width 13 height 15
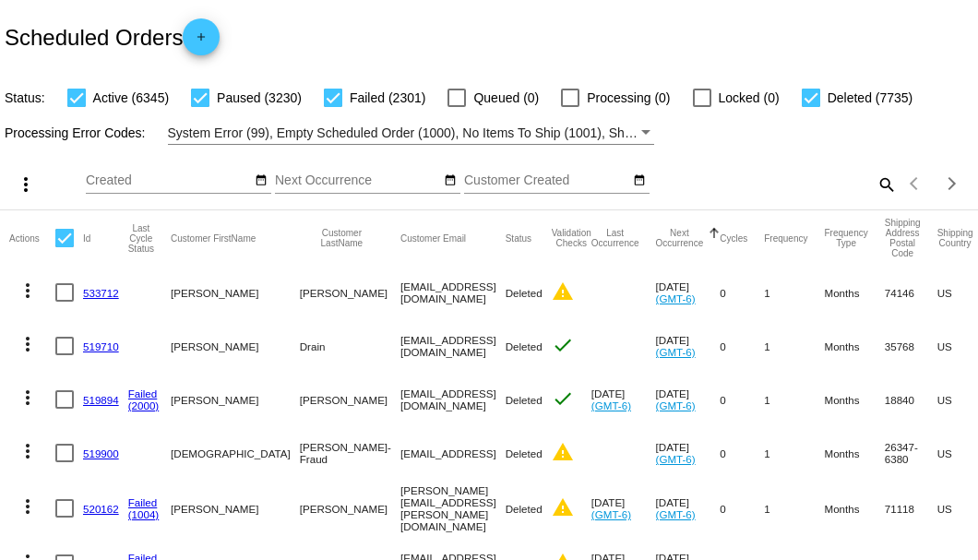
click at [877, 198] on mat-icon "search" at bounding box center [886, 184] width 22 height 29
click at [877, 188] on input "Search" at bounding box center [776, 181] width 244 height 15
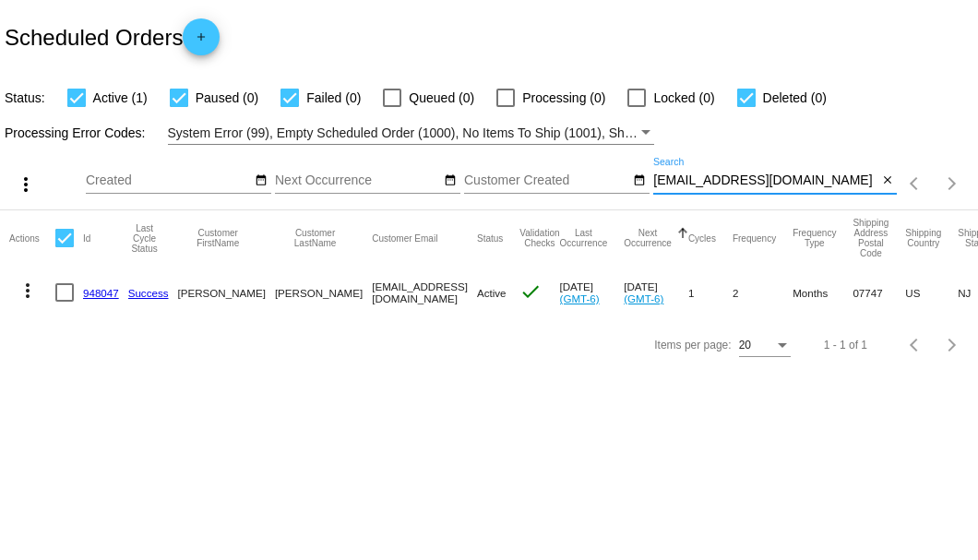
click at [682, 175] on input "[EMAIL_ADDRESS][DOMAIN_NAME]" at bounding box center [766, 181] width 224 height 15
drag, startPoint x: 808, startPoint y: 177, endPoint x: 652, endPoint y: 180, distance: 156.0
click at [652, 180] on div "more_vert Sep Jan Feb Mar Apr 1" at bounding box center [489, 178] width 978 height 66
paste input "948047"
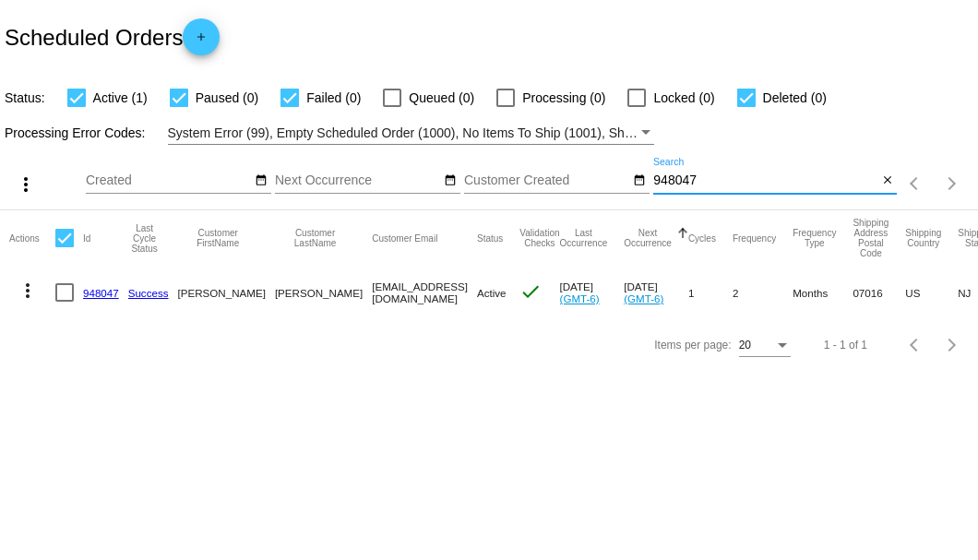
type input "948047"
click at [98, 294] on link "948047" at bounding box center [101, 293] width 36 height 12
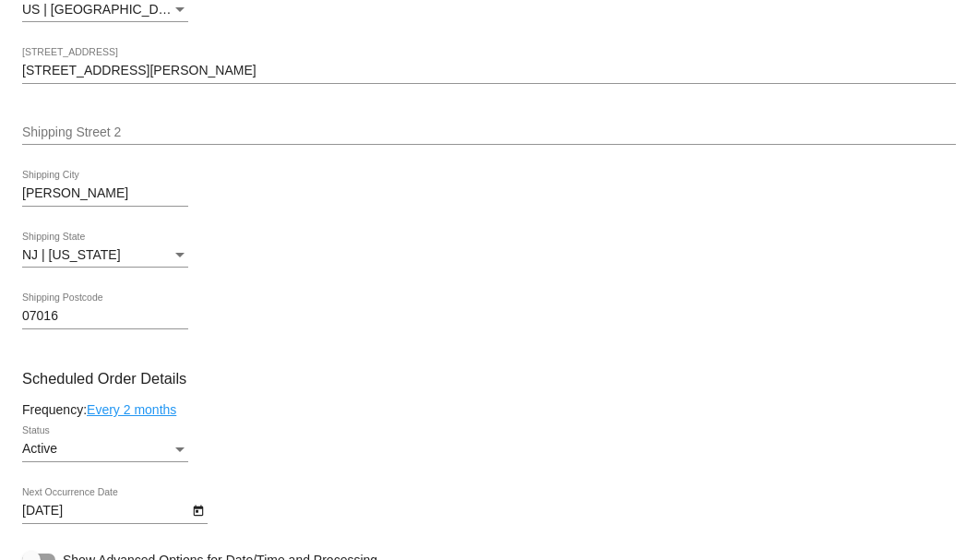
scroll to position [861, 0]
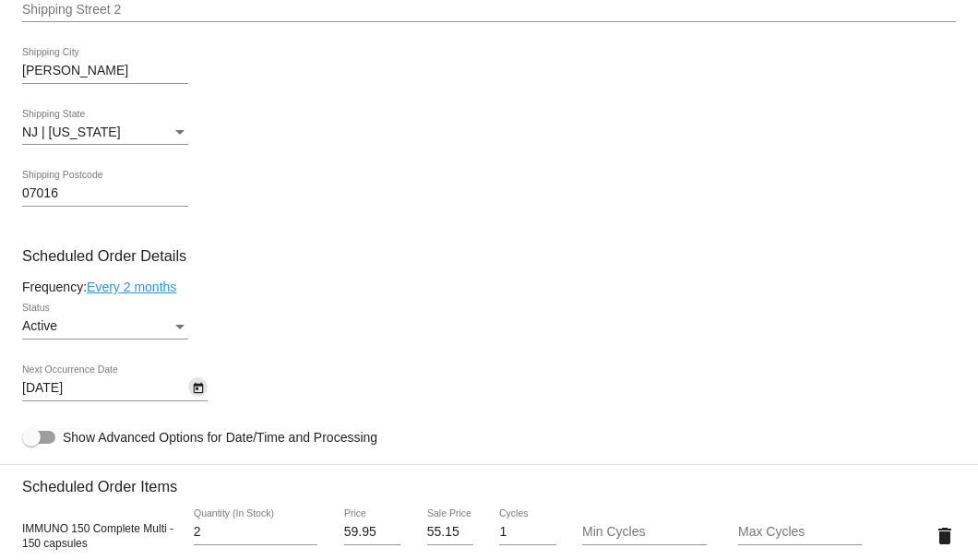
click at [195, 389] on icon "Open calendar" at bounding box center [198, 389] width 13 height 22
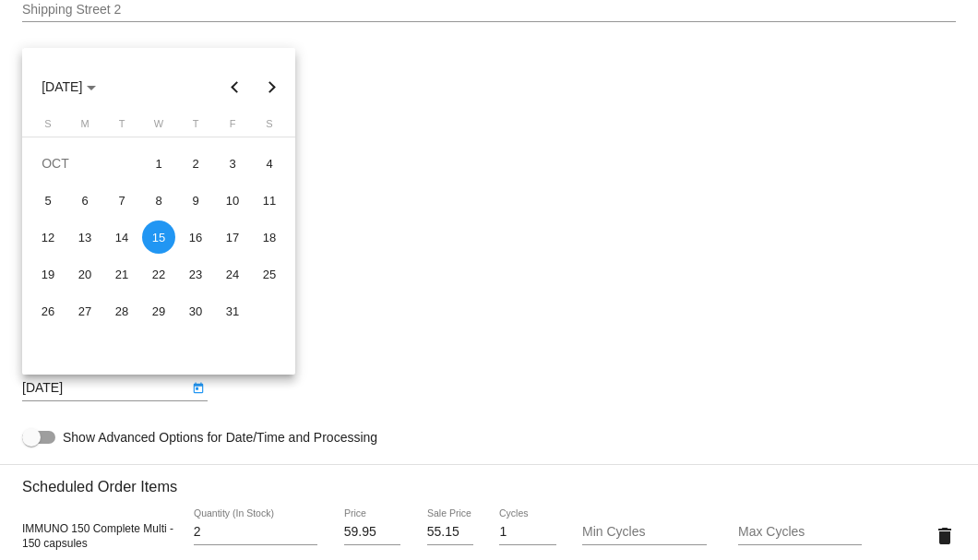
click at [229, 85] on button "Previous month" at bounding box center [235, 86] width 37 height 37
click at [118, 312] on div "23" at bounding box center [121, 310] width 33 height 33
type input "9/23/2025"
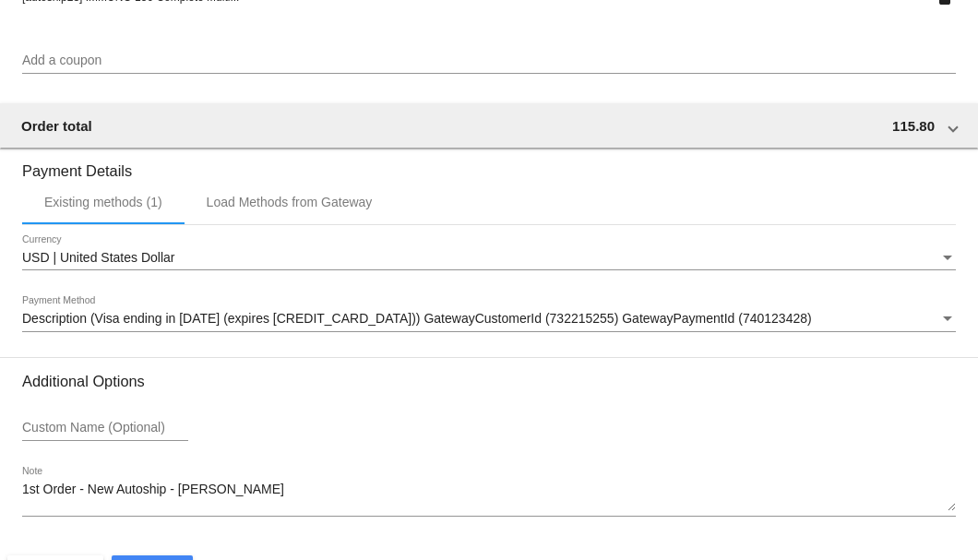
scroll to position [1782, 0]
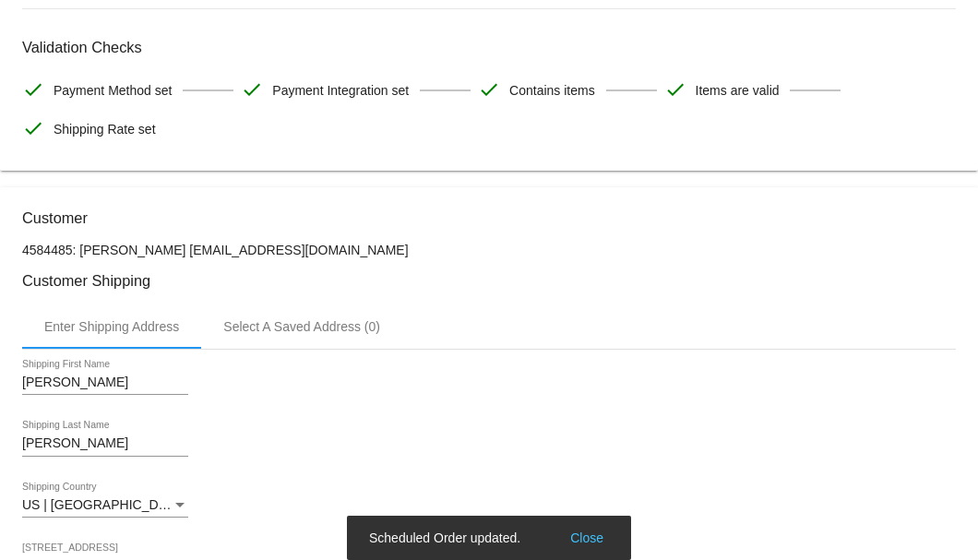
scroll to position [0, 0]
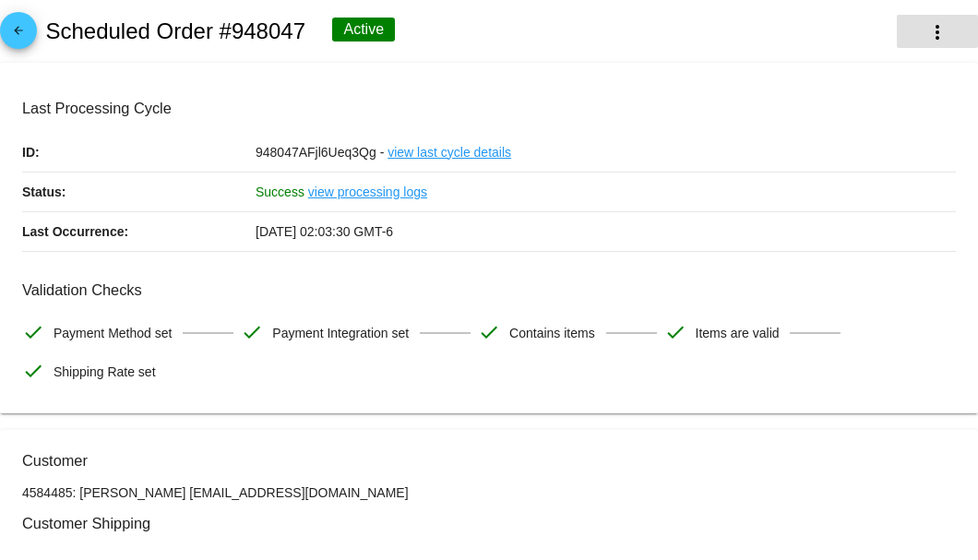
click at [929, 31] on mat-icon "more_vert" at bounding box center [938, 32] width 22 height 22
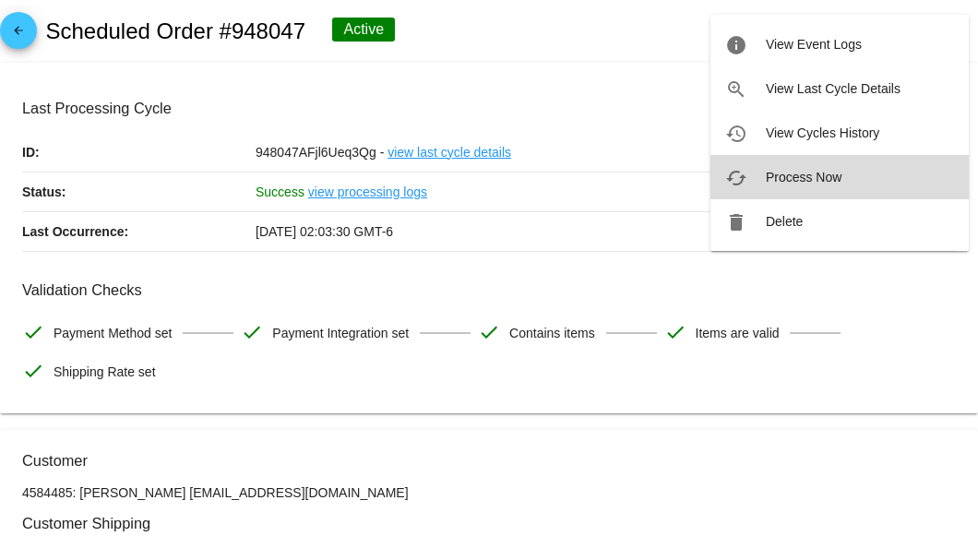
click at [784, 175] on span "Process Now" at bounding box center [804, 177] width 76 height 15
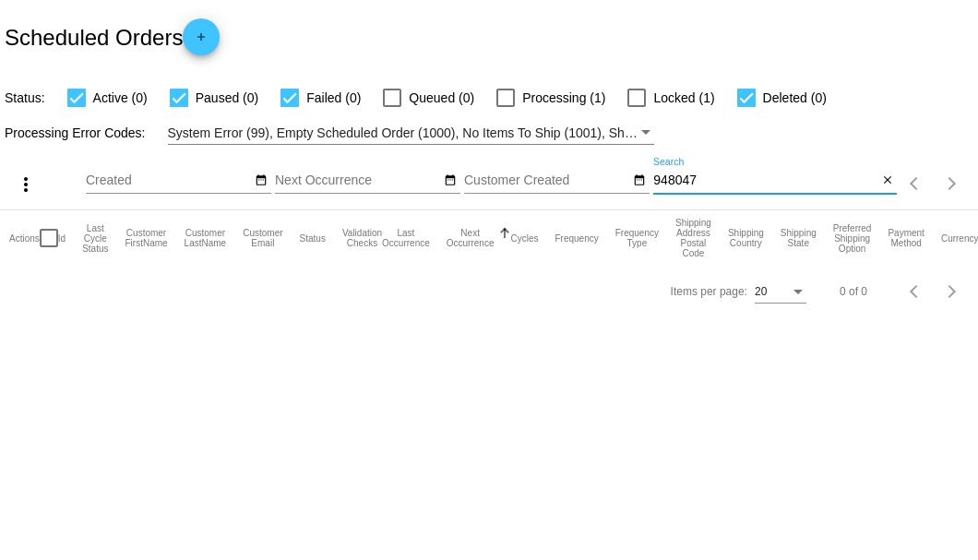
click at [694, 184] on input "948047" at bounding box center [766, 181] width 224 height 15
type input "948047"
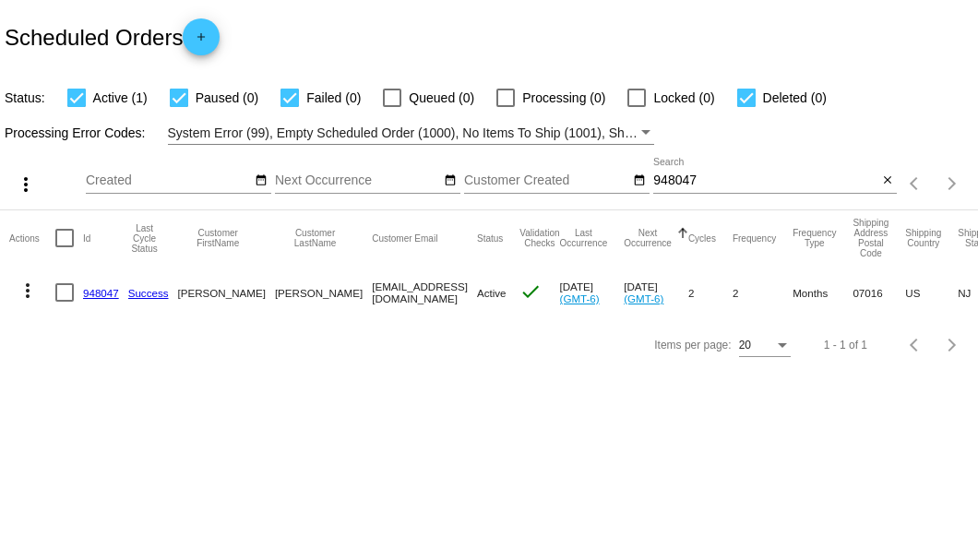
drag, startPoint x: 285, startPoint y: 290, endPoint x: 401, endPoint y: 292, distance: 115.4
click at [401, 292] on mat-row "more_vert 948047 Success [PERSON_NAME][GEOGRAPHIC_DATA] [EMAIL_ADDRESS][DOMAIN_…" at bounding box center [677, 293] width 1337 height 54
copy mat-row "[EMAIL_ADDRESS][DOMAIN_NAME]"
click at [884, 178] on mat-icon "close" at bounding box center [888, 181] width 13 height 15
